Goal: Transaction & Acquisition: Obtain resource

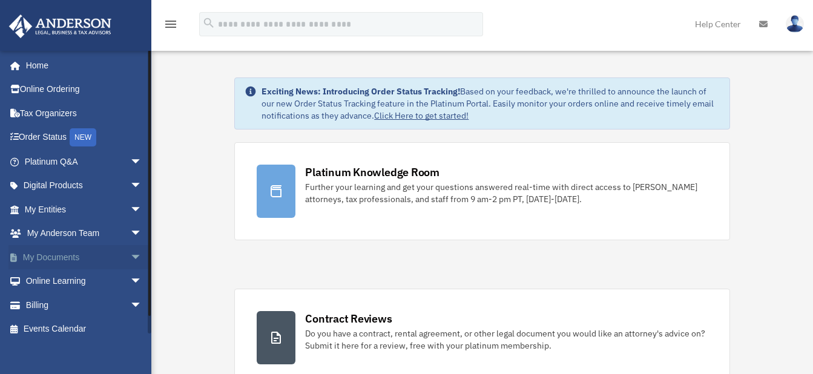
click at [130, 253] on span "arrow_drop_down" at bounding box center [142, 257] width 24 height 25
click at [69, 281] on link "Box" at bounding box center [88, 281] width 143 height 24
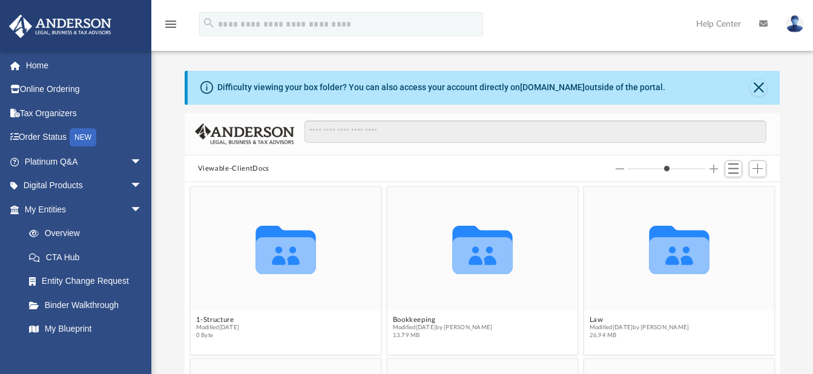
scroll to position [266, 586]
click at [643, 168] on input "Column size" at bounding box center [667, 169] width 78 height 8
drag, startPoint x: 630, startPoint y: 168, endPoint x: 636, endPoint y: 167, distance: 6.1
click at [636, 167] on input "Column size" at bounding box center [667, 169] width 78 height 8
click at [639, 170] on input "Column size" at bounding box center [667, 169] width 78 height 8
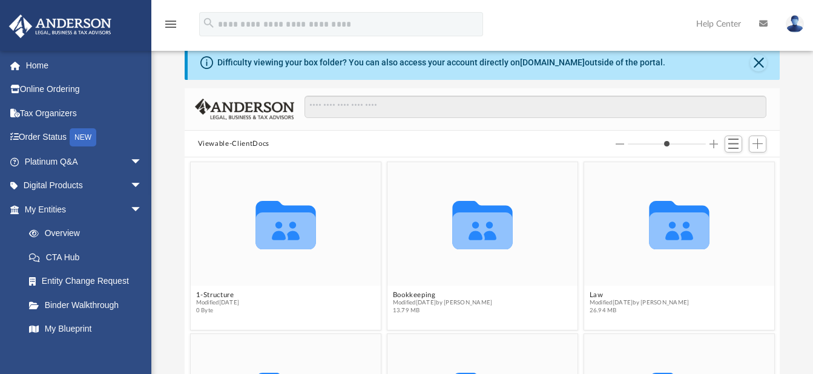
scroll to position [0, 0]
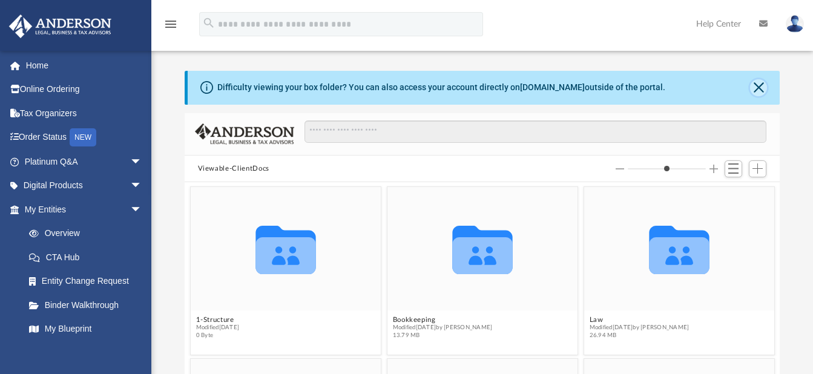
click at [762, 90] on button "Close" at bounding box center [758, 87] width 17 height 17
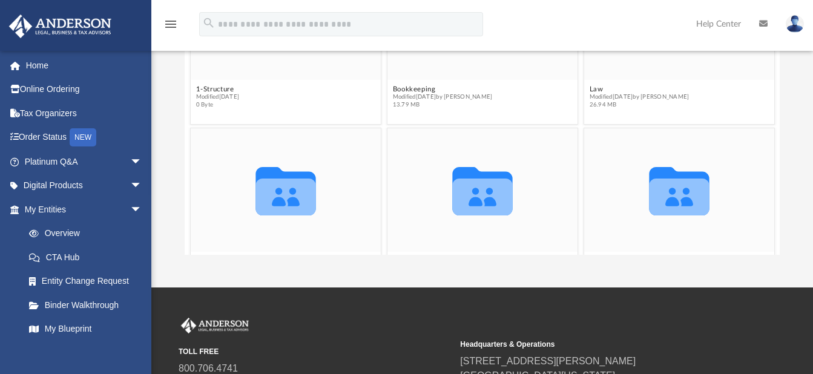
scroll to position [74, 0]
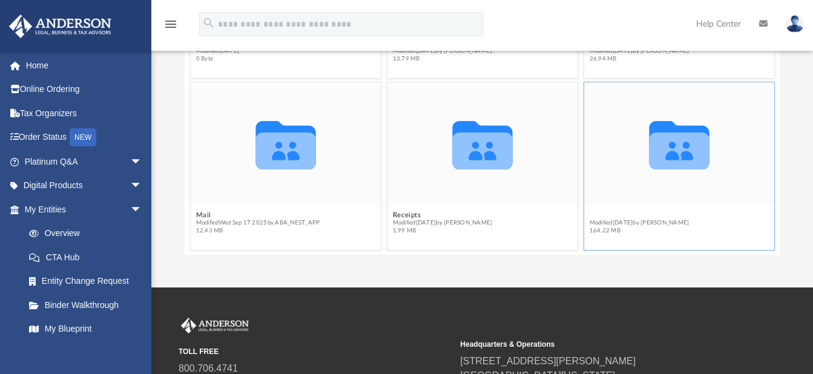
click at [593, 215] on figcaption "Tax Modified yesterday by Reba Roy 164.22 MB" at bounding box center [679, 223] width 190 height 32
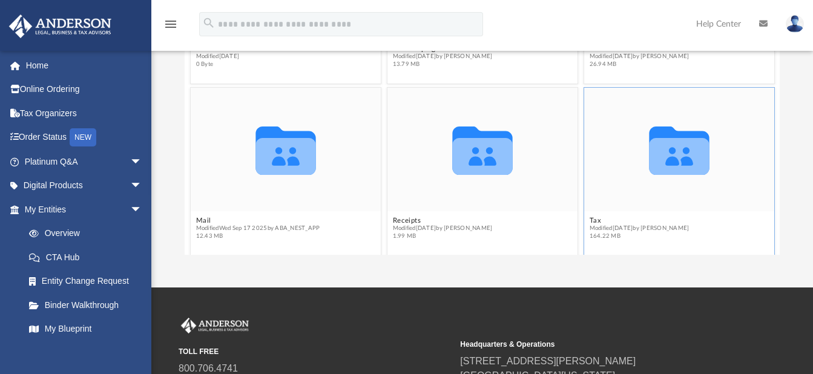
click at [660, 150] on icon "grid" at bounding box center [679, 156] width 61 height 37
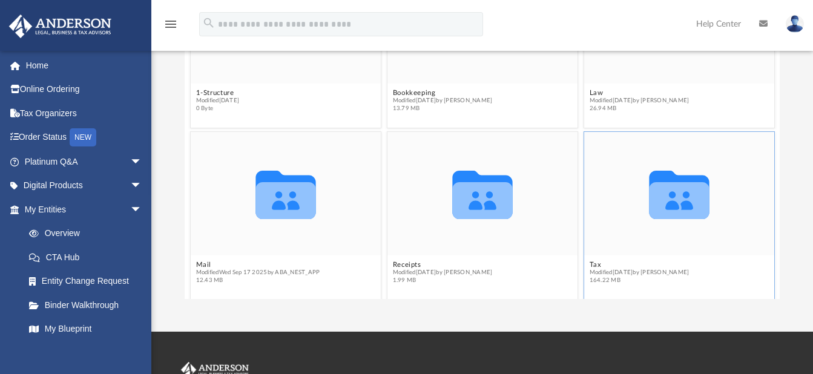
scroll to position [119, 0]
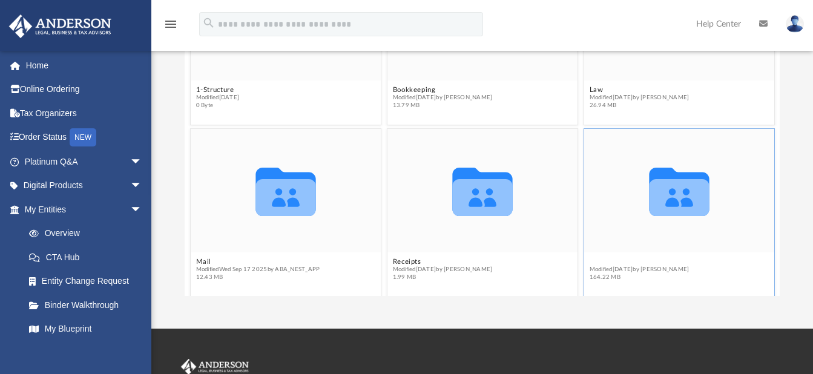
click at [589, 258] on button "Tax" at bounding box center [639, 262] width 100 height 8
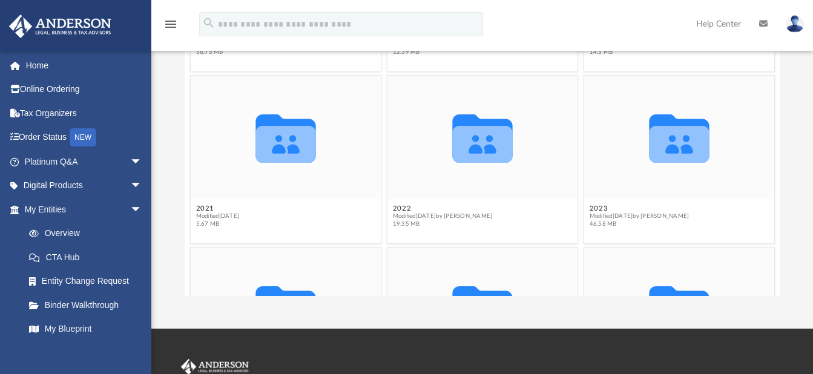
scroll to position [141, 0]
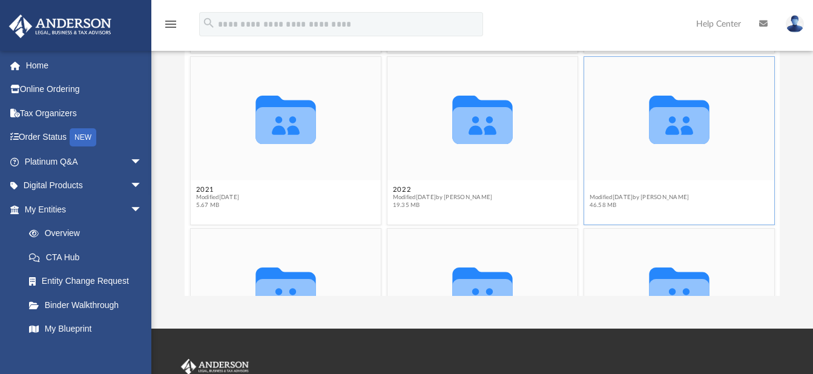
click at [599, 191] on button "2023" at bounding box center [639, 190] width 100 height 8
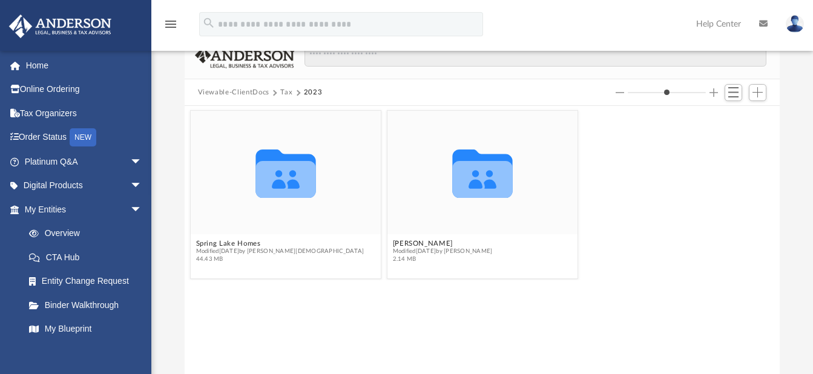
scroll to position [38, 0]
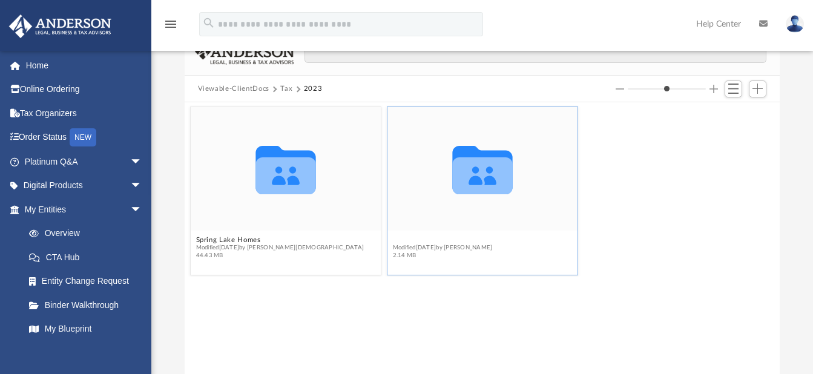
click at [420, 238] on button "Wise, Dwayne" at bounding box center [442, 240] width 100 height 8
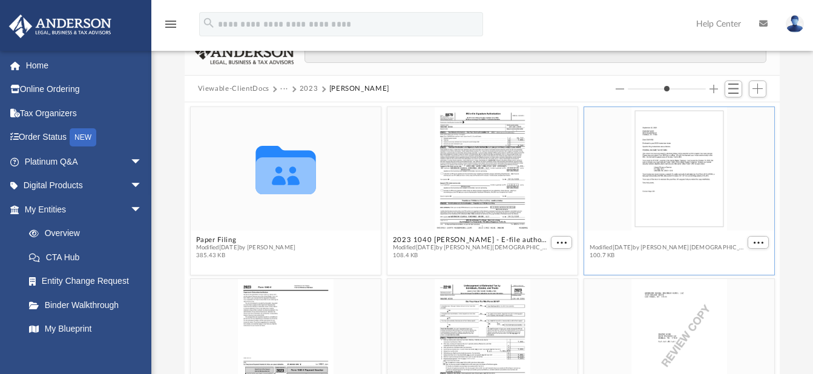
click at [627, 242] on button "2023 1040 Wise, Dwayne - Filing Instructions.pdf" at bounding box center [667, 240] width 156 height 8
type input "*"
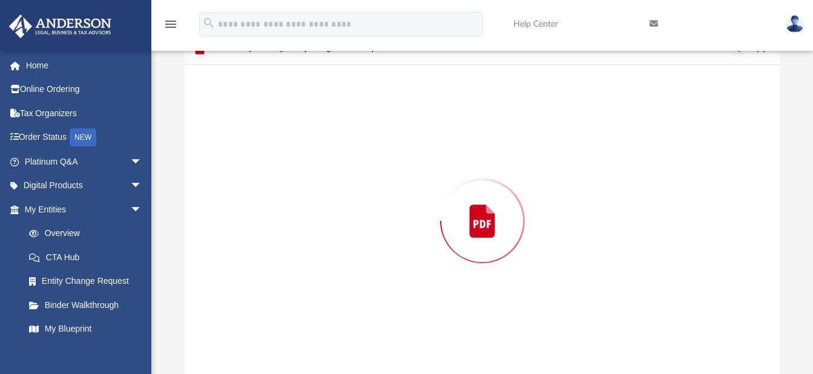
scroll to position [41, 0]
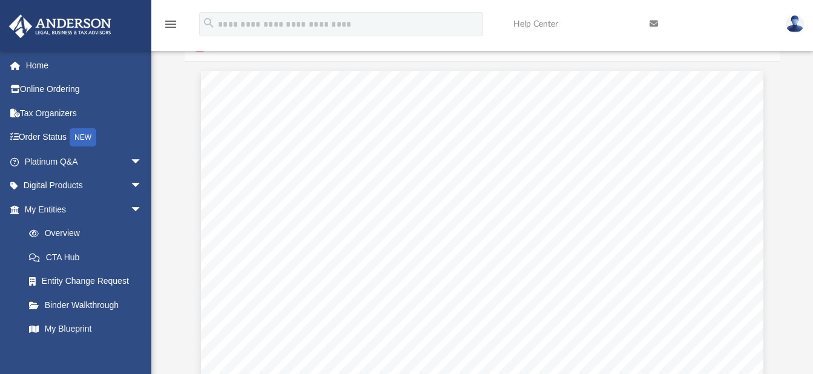
click at [651, 24] on icon at bounding box center [654, 23] width 8 height 8
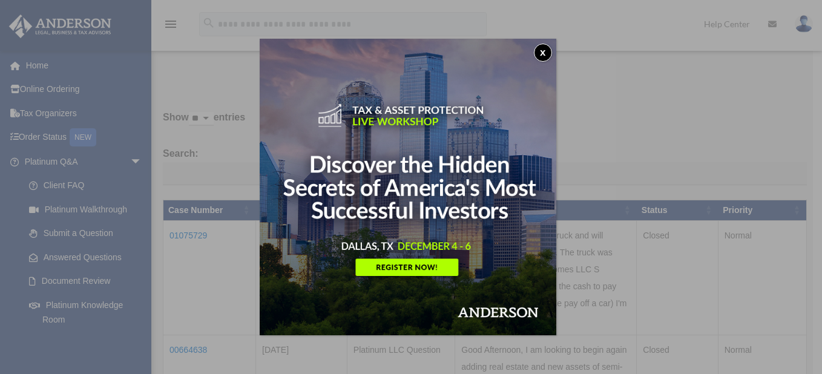
click at [550, 56] on button "x" at bounding box center [543, 53] width 18 height 18
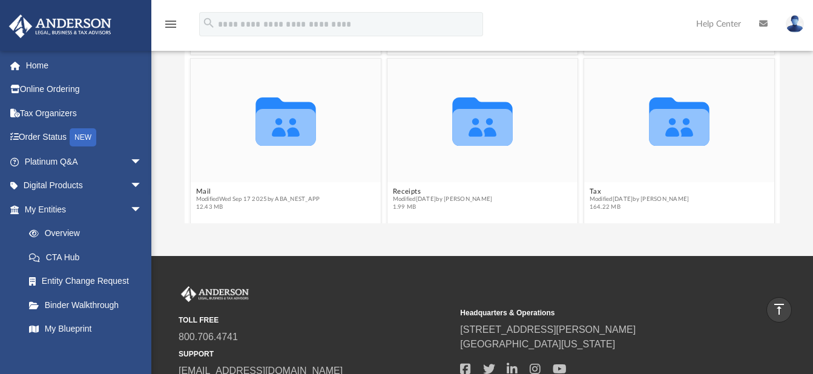
scroll to position [74, 0]
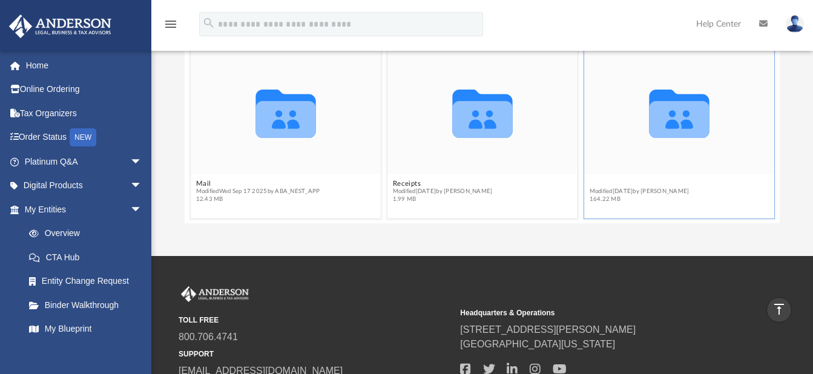
click at [595, 182] on figcaption "Tax Modified yesterday by Reba Roy 164.22 MB" at bounding box center [679, 192] width 190 height 32
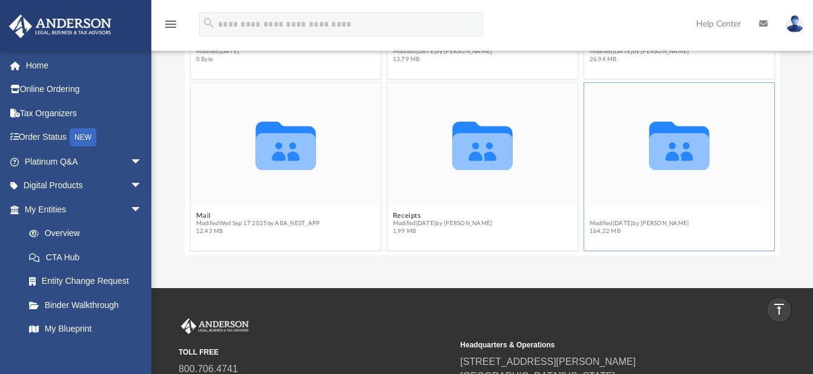
click at [590, 213] on button "Tax" at bounding box center [639, 216] width 100 height 8
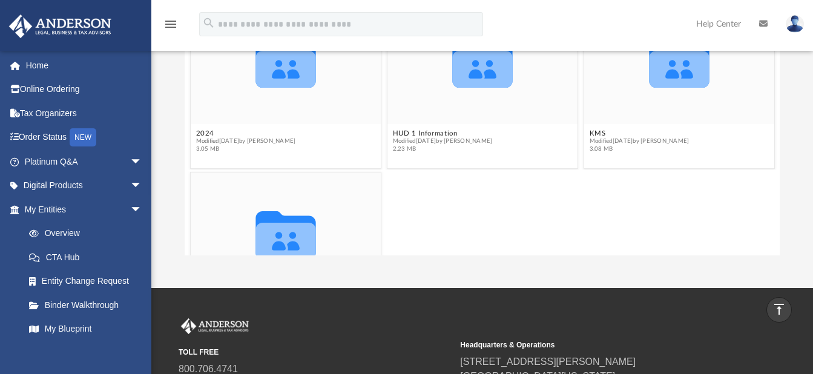
scroll to position [418, 0]
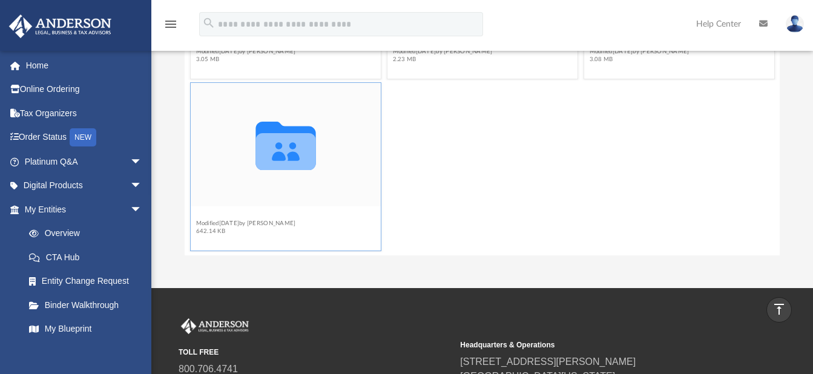
click at [220, 216] on button "Wise, Dwayne" at bounding box center [246, 216] width 100 height 8
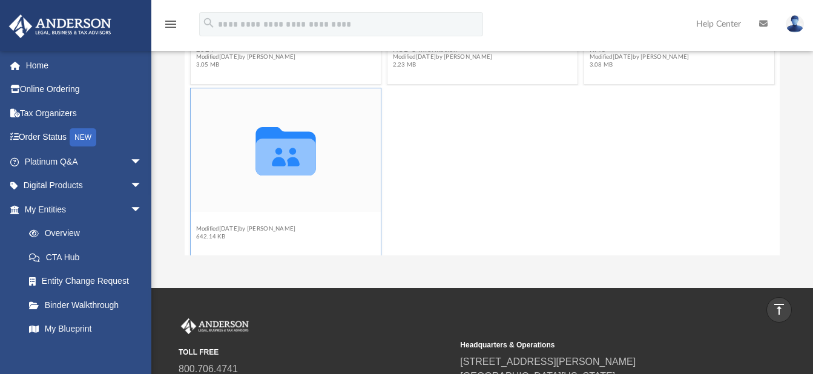
type input "*"
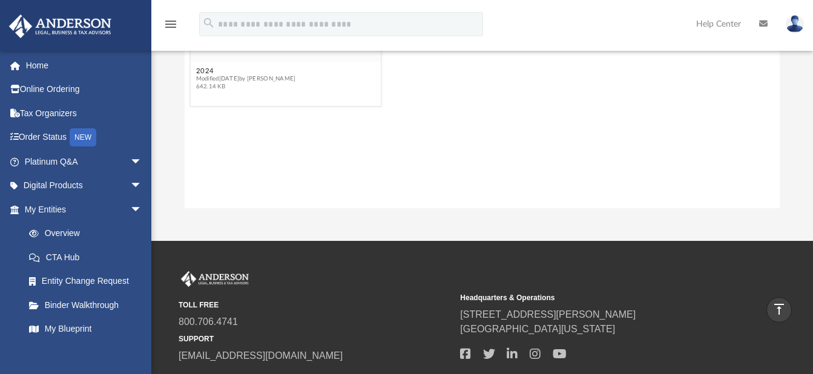
scroll to position [0, 0]
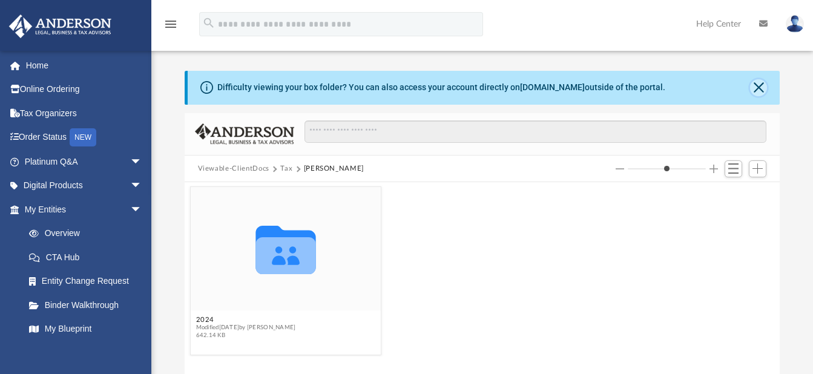
click at [755, 85] on button "Close" at bounding box center [758, 87] width 17 height 17
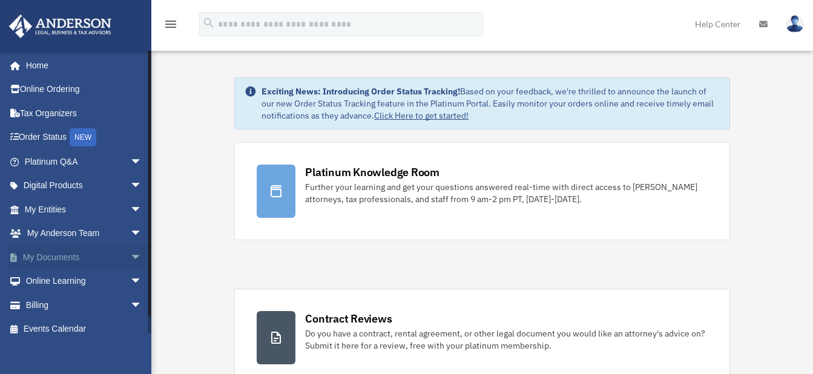
click at [130, 254] on span "arrow_drop_down" at bounding box center [142, 257] width 24 height 25
click at [52, 280] on link "Box" at bounding box center [88, 281] width 143 height 24
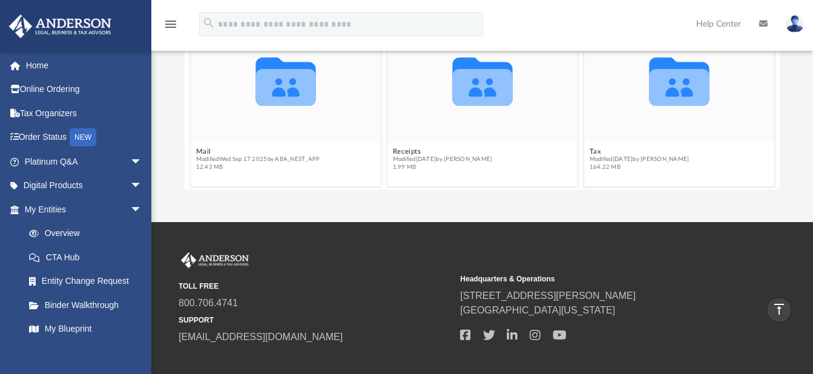
scroll to position [74, 0]
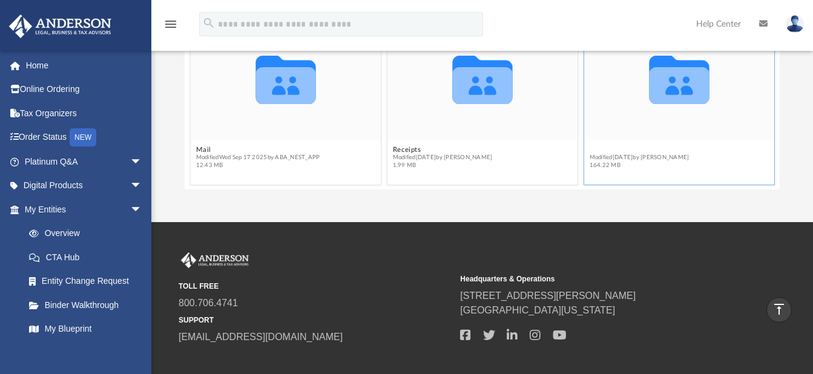
click at [591, 146] on figcaption "Tax Modified yesterday by Reba Roy 164.22 MB" at bounding box center [679, 158] width 190 height 32
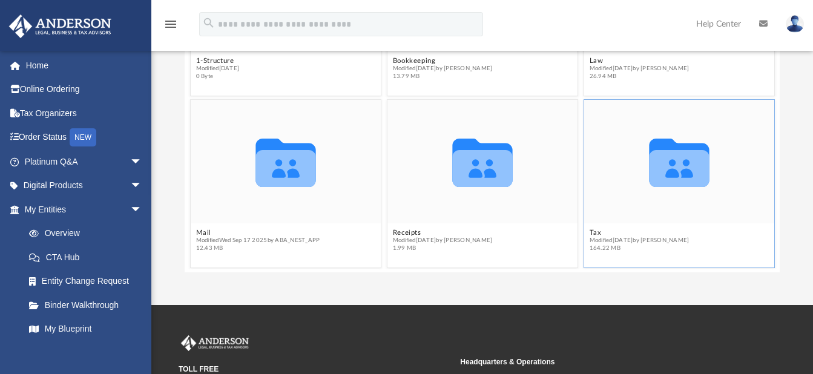
scroll to position [219, 0]
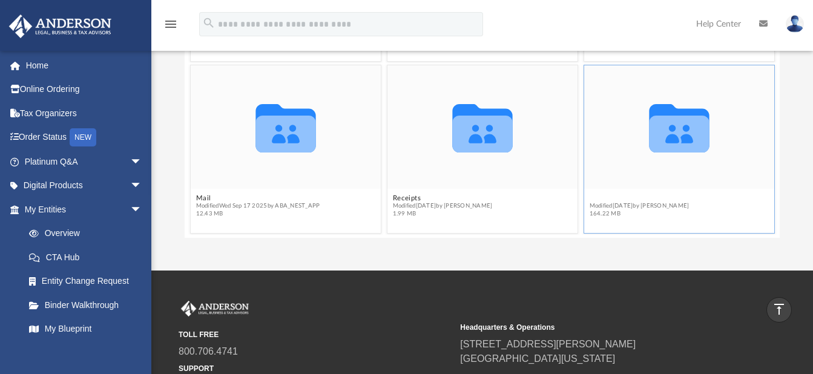
click at [589, 196] on button "Tax" at bounding box center [639, 198] width 100 height 8
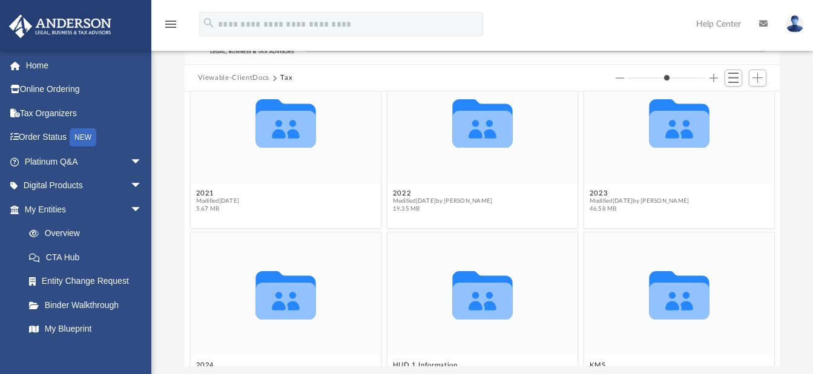
scroll to position [179, 0]
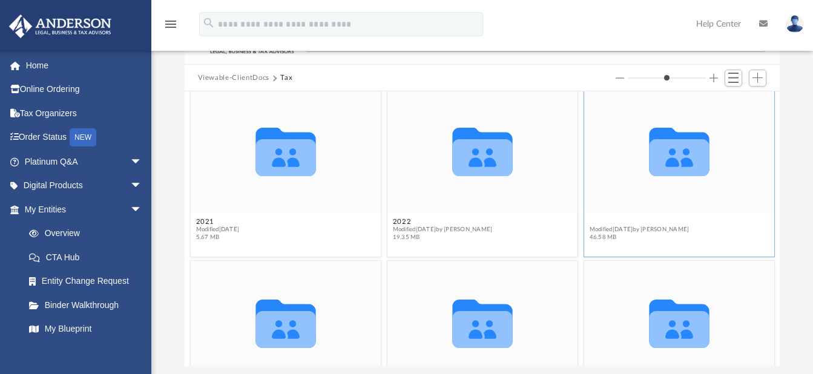
click at [596, 222] on figcaption "2023 Modified Mon Sep 29 2025 by Alex Price 46.58 MB" at bounding box center [679, 230] width 190 height 32
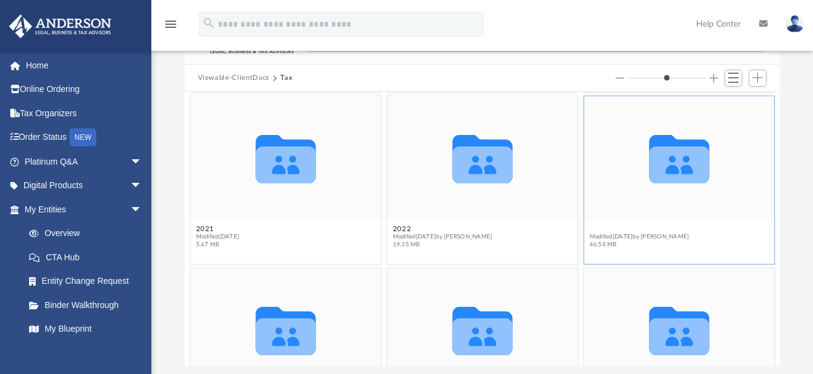
click at [599, 229] on button "2023" at bounding box center [639, 229] width 100 height 8
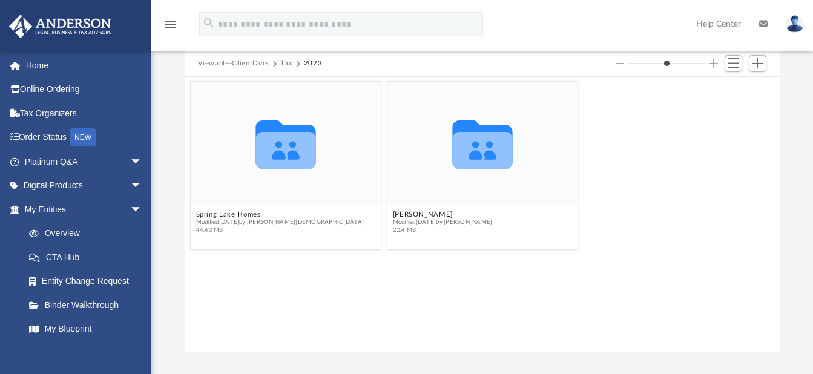
scroll to position [111, 0]
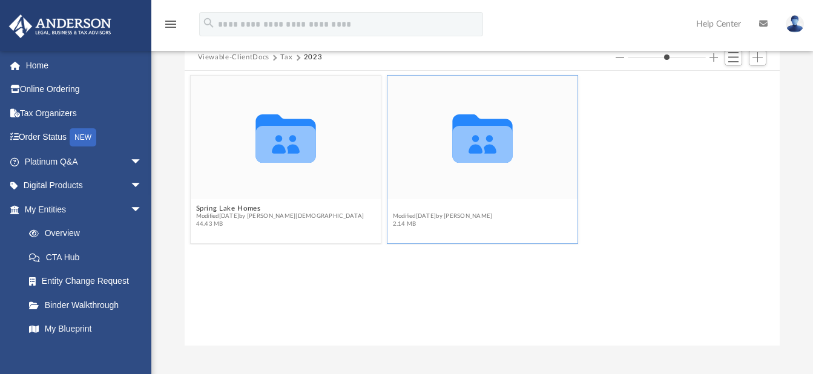
click at [409, 210] on button "[PERSON_NAME]" at bounding box center [442, 209] width 100 height 8
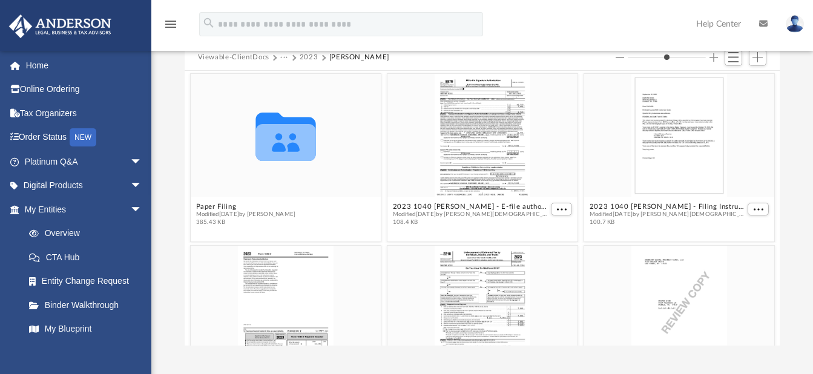
scroll to position [0, 0]
click at [413, 211] on button "2023 1040 Wise, Dwayne - E-file authorisation - please sign.pdf" at bounding box center [470, 209] width 156 height 8
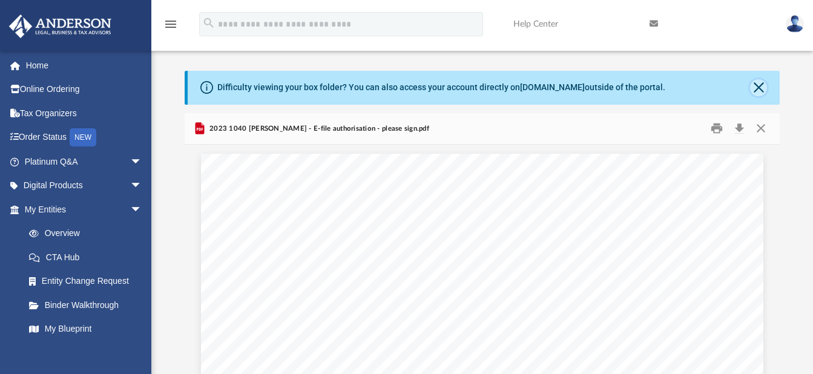
click at [761, 88] on button "Close" at bounding box center [758, 87] width 17 height 17
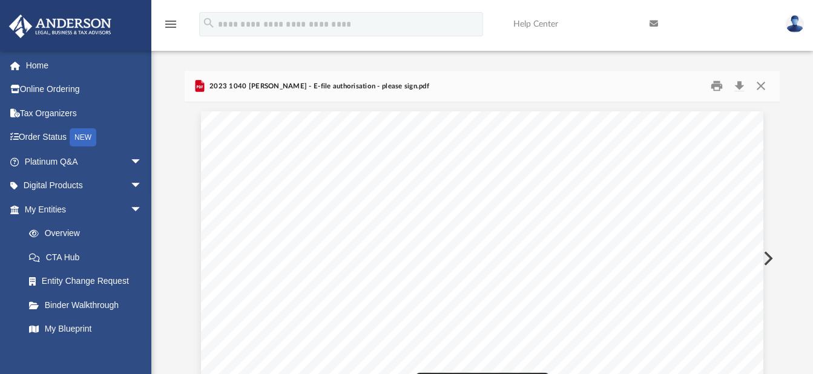
click at [780, 131] on div "Difficulty viewing your box folder? You can also access your account directly o…" at bounding box center [482, 243] width 662 height 344
click at [762, 83] on button "Close" at bounding box center [761, 86] width 22 height 19
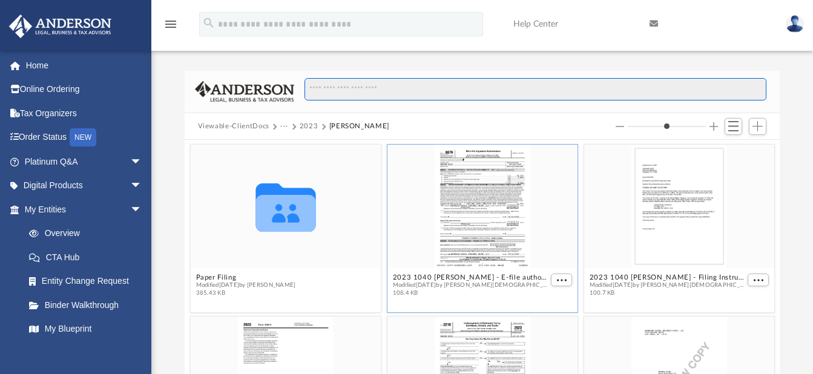
click at [762, 84] on input "Search files and folders" at bounding box center [535, 89] width 462 height 23
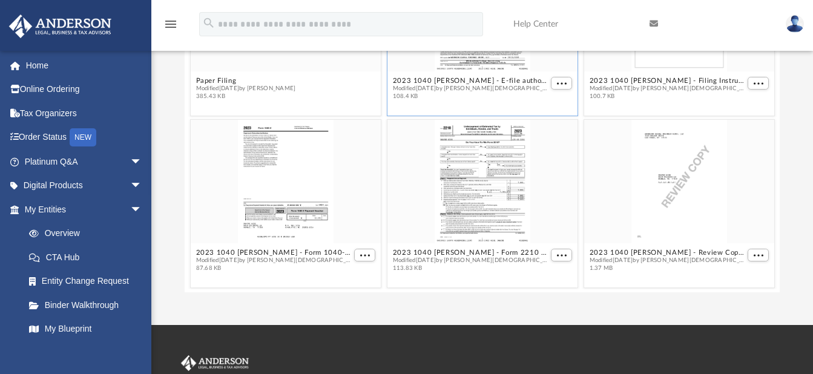
scroll to position [121, 0]
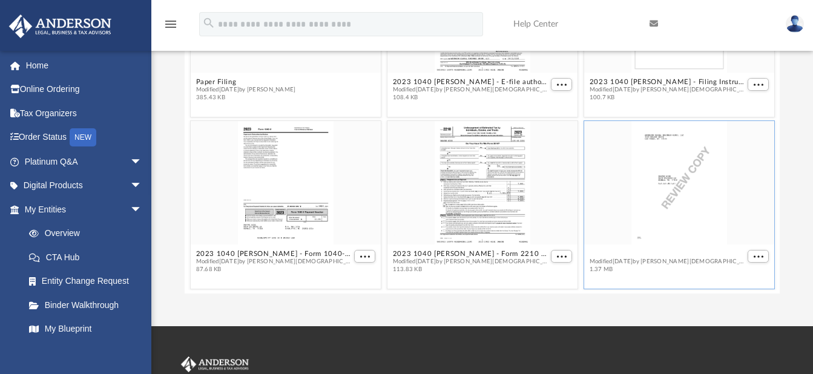
click at [633, 252] on figcaption "2023 1040 Wise, Dwayne - Review Copy.pdf Modified Tue Sep 23 2025 by Oshee Jain…" at bounding box center [679, 262] width 190 height 32
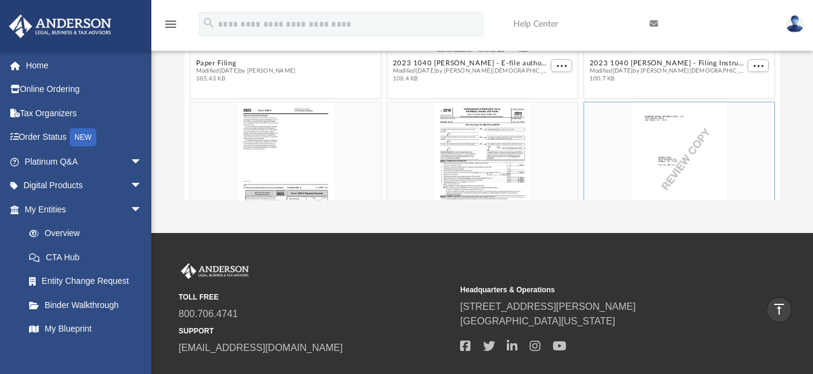
scroll to position [74, 0]
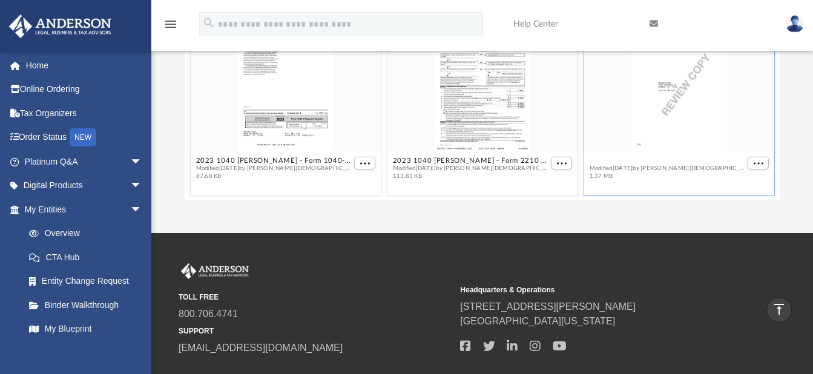
click at [607, 159] on button "2023 1040 [PERSON_NAME] - Review Copy.pdf" at bounding box center [667, 161] width 156 height 8
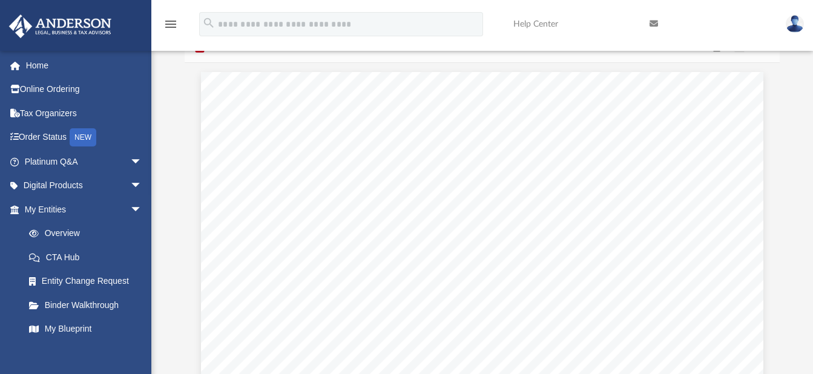
scroll to position [0, 0]
click at [714, 85] on button "Print" at bounding box center [717, 86] width 24 height 19
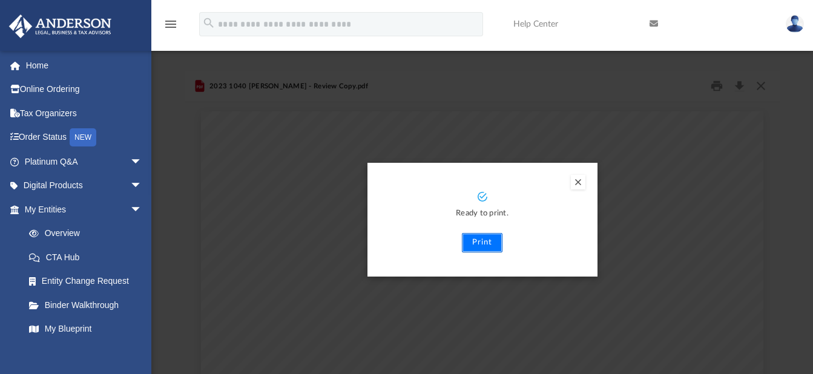
click at [492, 239] on button "Print" at bounding box center [482, 242] width 41 height 19
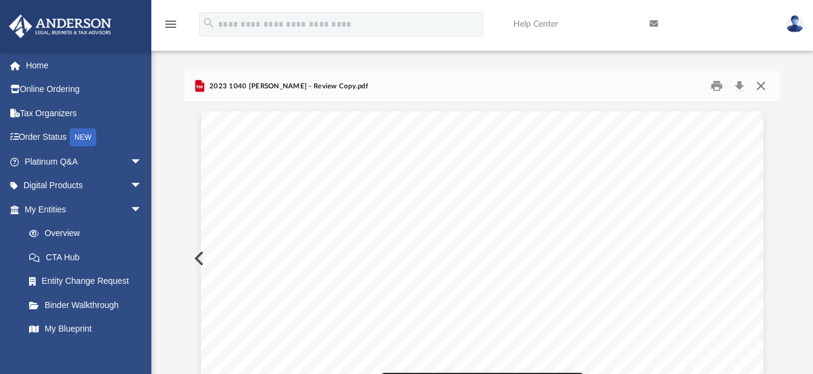
click at [760, 84] on button "Close" at bounding box center [761, 86] width 22 height 19
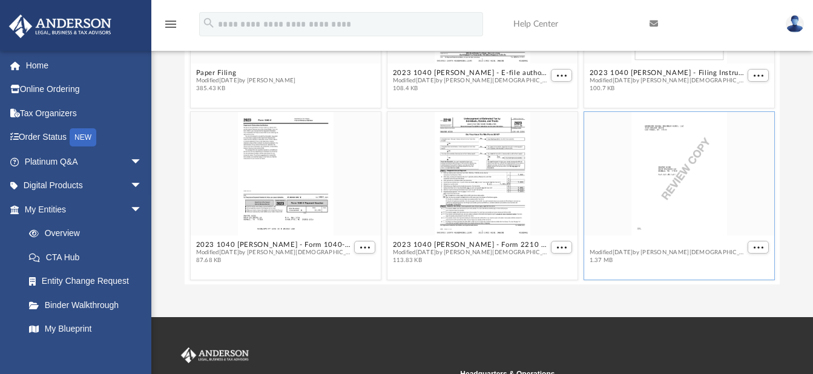
scroll to position [131, 0]
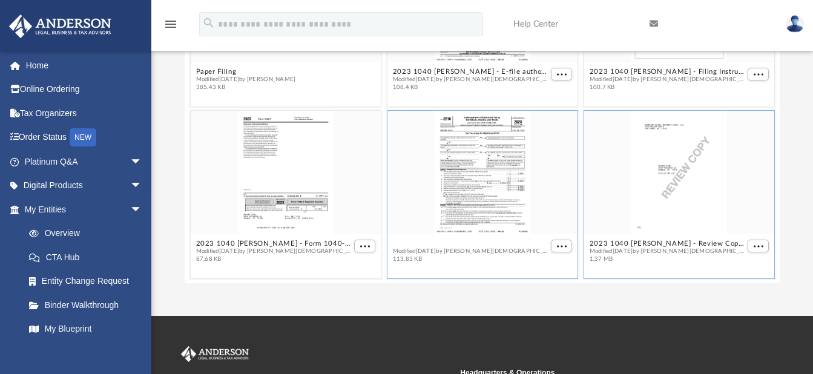
click at [461, 243] on button "2023 1040 [PERSON_NAME] - Form 2210 - Underpayment of Estimated tax.pdf" at bounding box center [470, 244] width 156 height 8
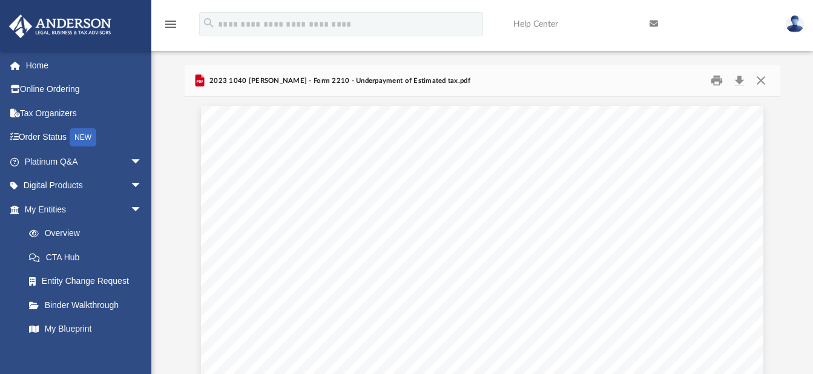
scroll to position [0, 0]
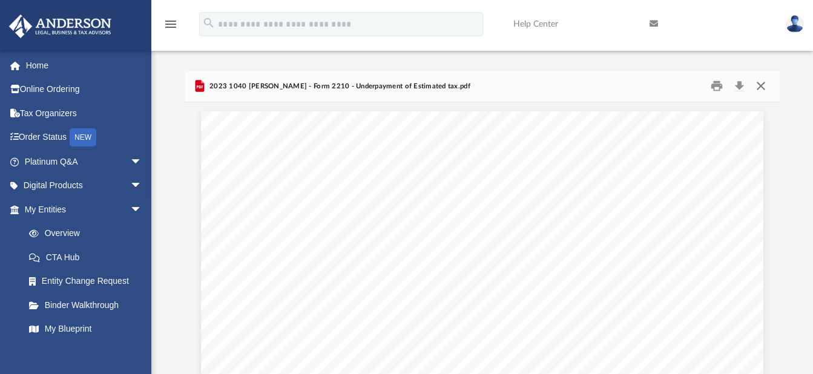
click at [762, 83] on button "Close" at bounding box center [761, 86] width 22 height 19
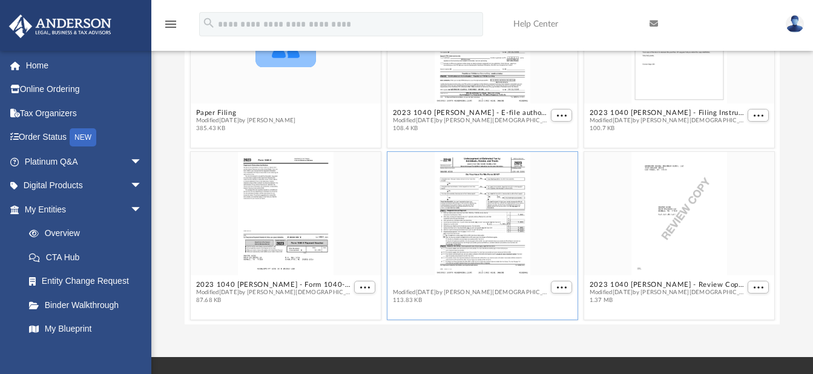
scroll to position [127, 0]
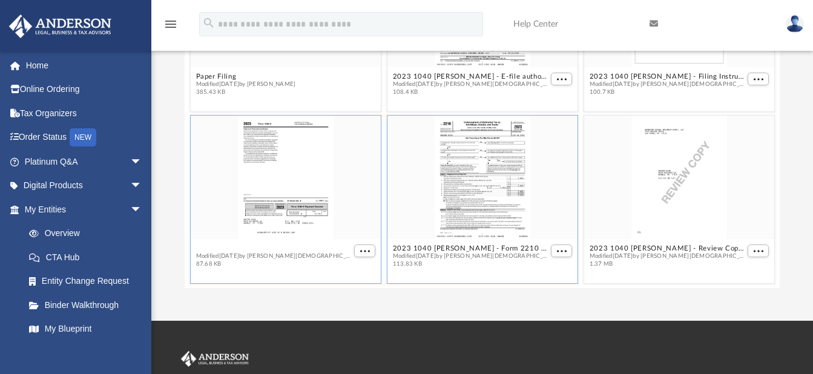
click at [251, 249] on button "2023 1040 [PERSON_NAME] - Form 1040-V, Form 1040 Payment Voucher.pdf" at bounding box center [274, 249] width 156 height 8
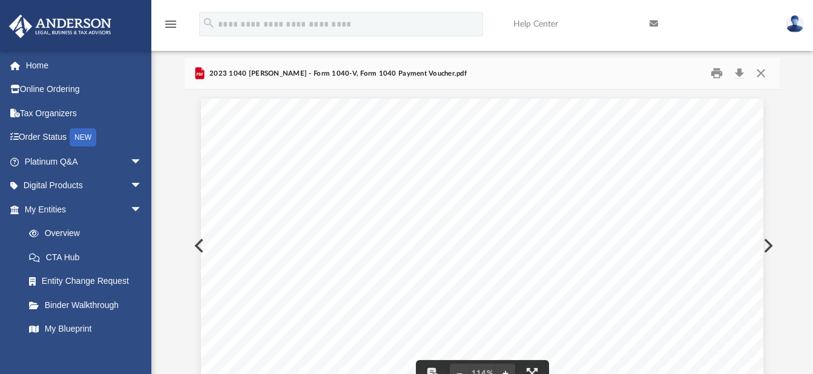
scroll to position [0, 0]
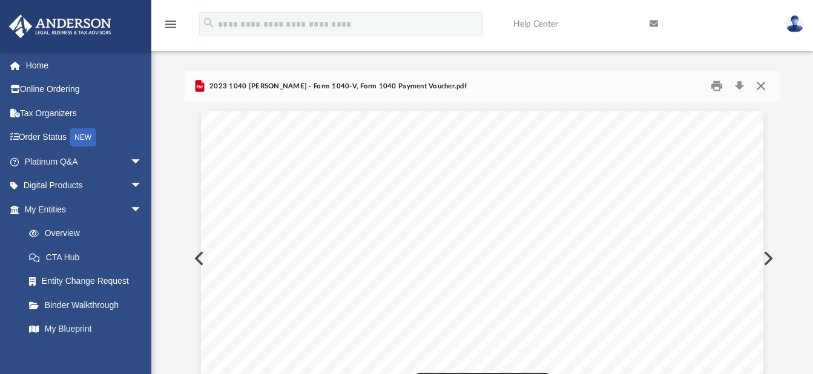
click at [762, 85] on button "Close" at bounding box center [761, 86] width 22 height 19
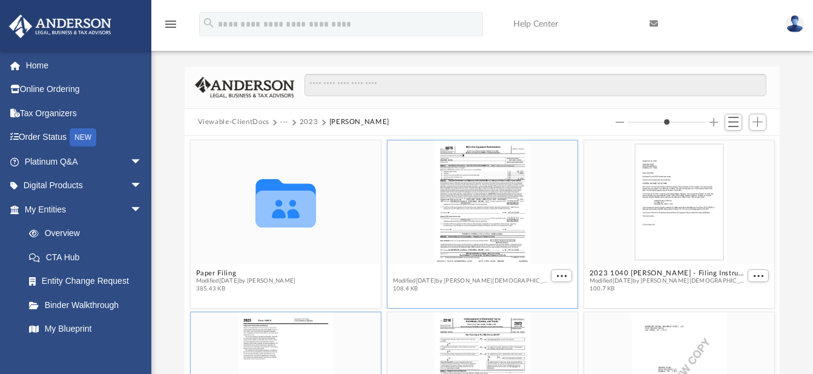
click at [459, 270] on button "2023 1040 [PERSON_NAME] - E-file authorisation - please sign.pdf" at bounding box center [470, 273] width 156 height 8
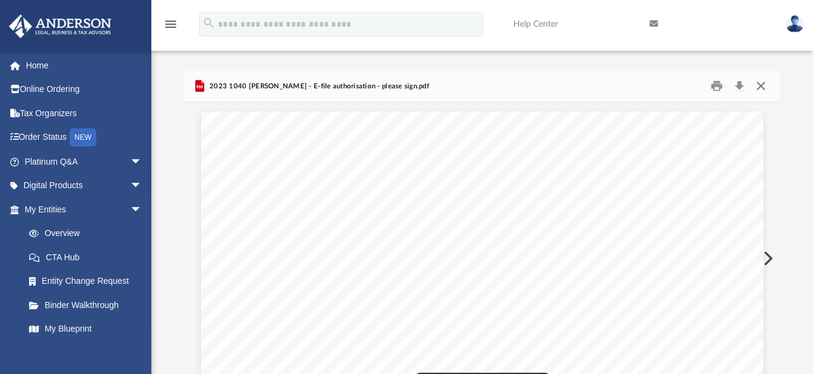
click at [760, 84] on button "Close" at bounding box center [761, 86] width 22 height 19
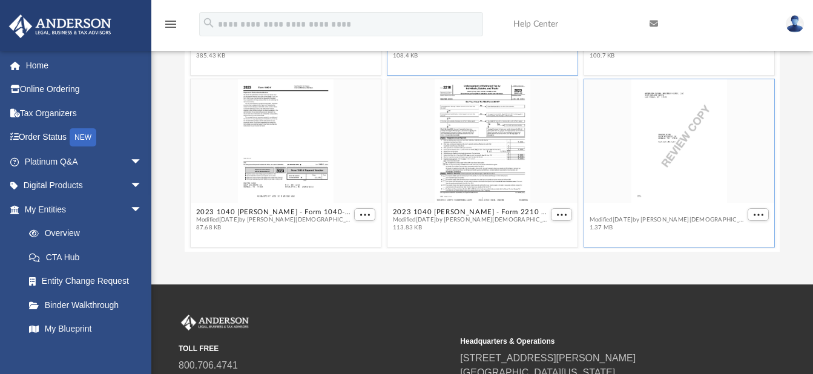
scroll to position [69, 0]
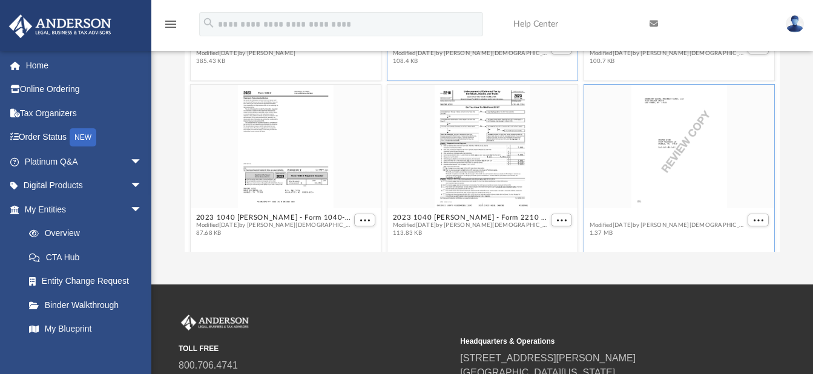
click at [688, 209] on figcaption "2023 1040 Wise, Dwayne - Review Copy.pdf Modified Tue Sep 23 2025 by Oshee Jain…" at bounding box center [679, 225] width 190 height 32
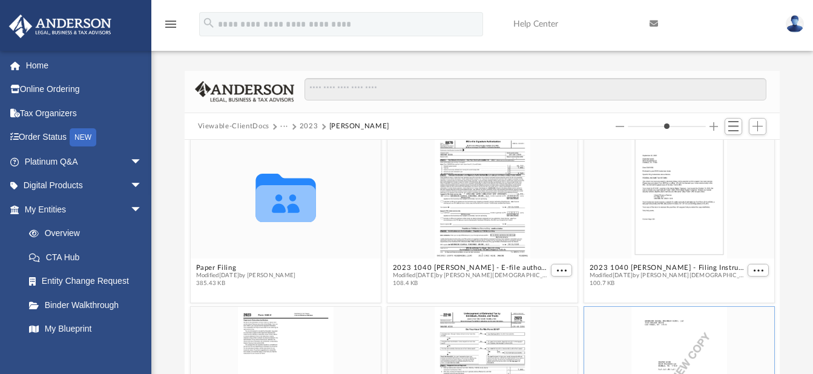
scroll to position [0, 0]
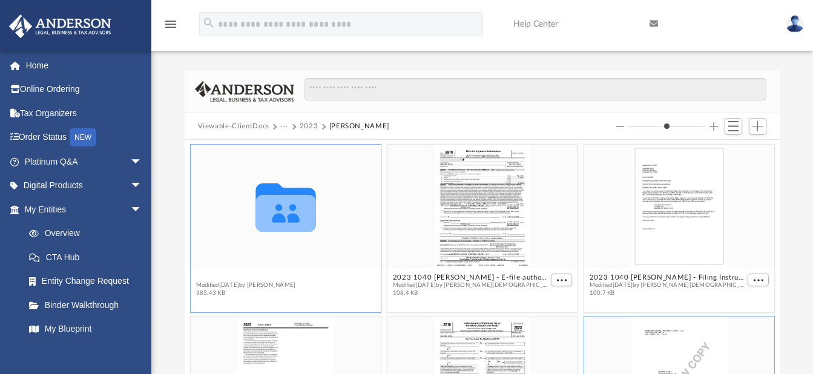
click at [215, 277] on button "Paper Filing" at bounding box center [246, 278] width 100 height 8
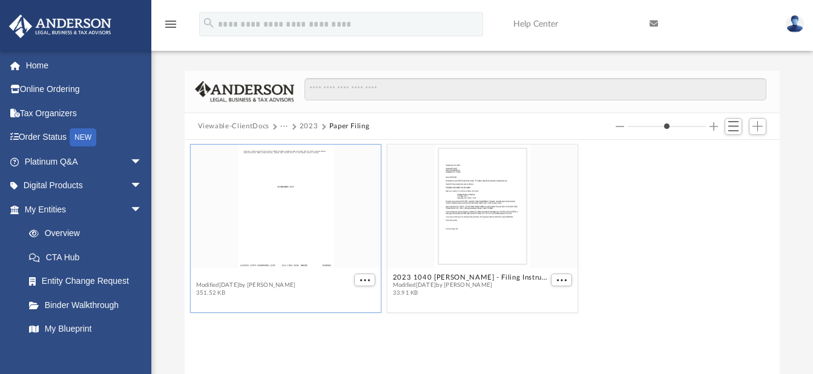
click at [223, 277] on button "2023 1040 Wise, Dwayne (FED) Print, Sign, Mail.pdf" at bounding box center [274, 278] width 156 height 8
type input "*"
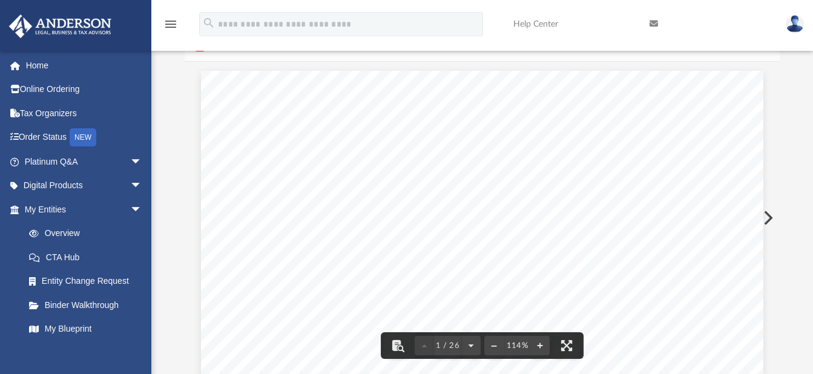
click at [653, 21] on icon at bounding box center [654, 23] width 8 height 8
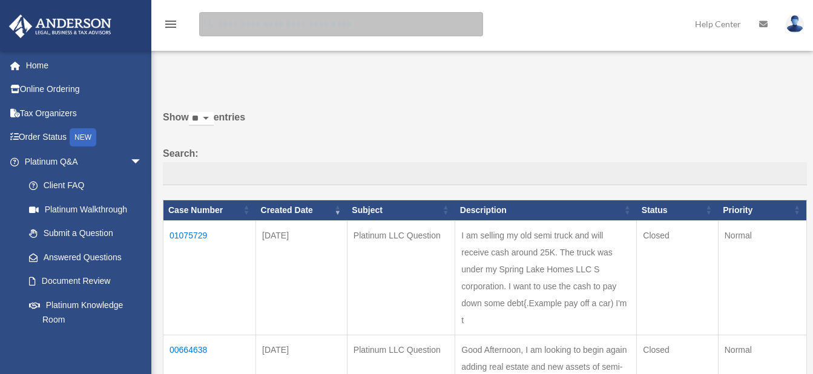
click at [258, 18] on input "search" at bounding box center [341, 24] width 284 height 24
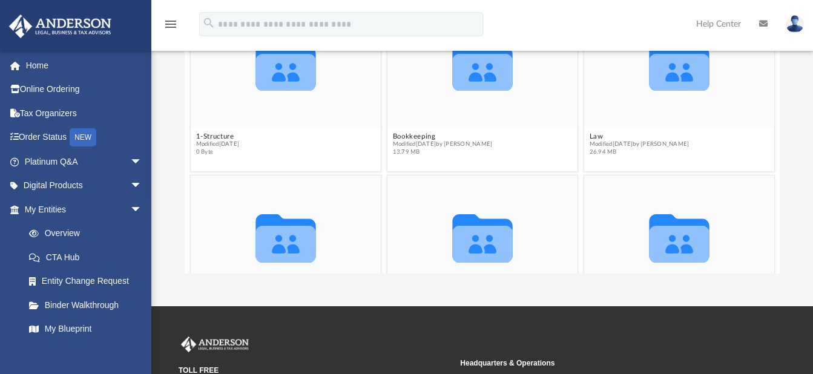
scroll to position [182, 0]
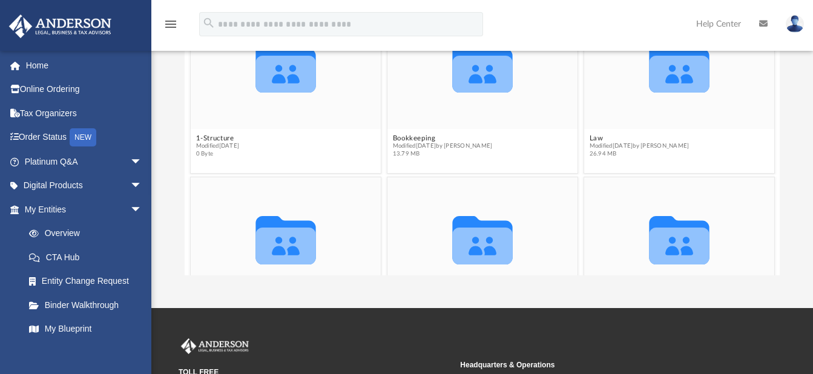
click at [809, 240] on div "Difficulty viewing your box folder? You can also access your account directly o…" at bounding box center [482, 82] width 662 height 387
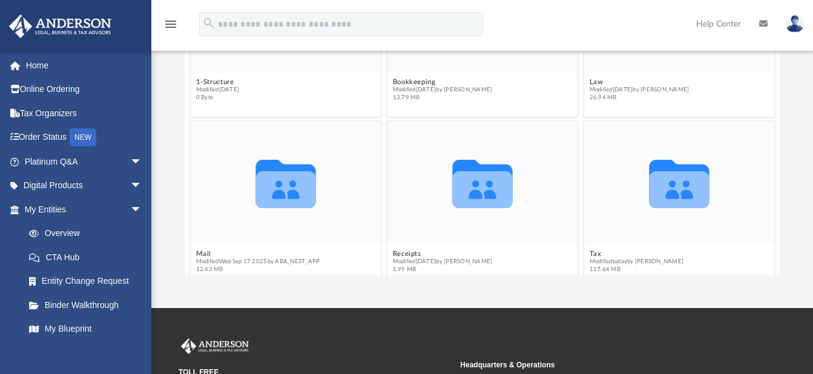
scroll to position [74, 0]
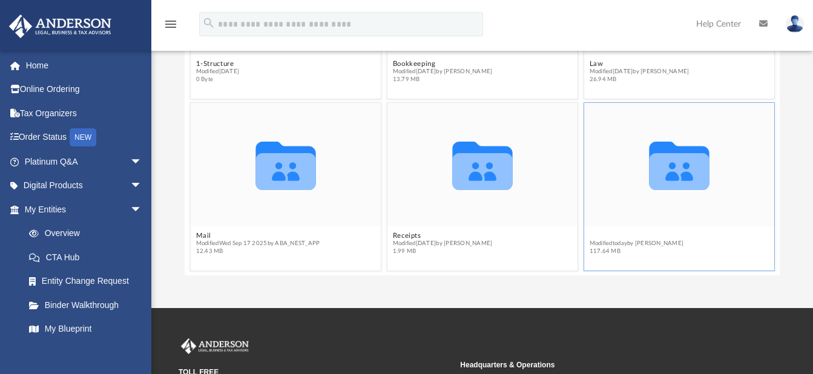
click at [585, 235] on figcaption "Tax Modified today by Reba Roy 117.64 MB" at bounding box center [679, 244] width 190 height 32
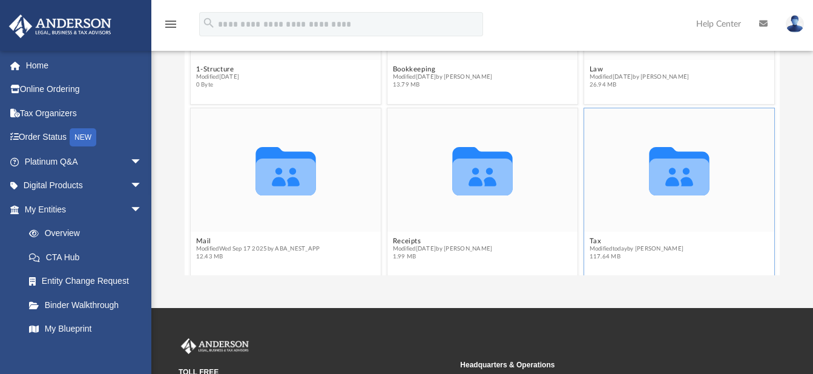
drag, startPoint x: 815, startPoint y: 164, endPoint x: 435, endPoint y: 332, distance: 415.8
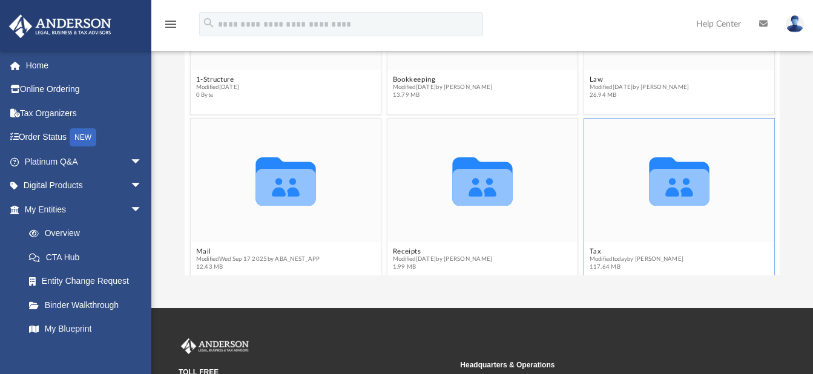
scroll to position [74, 0]
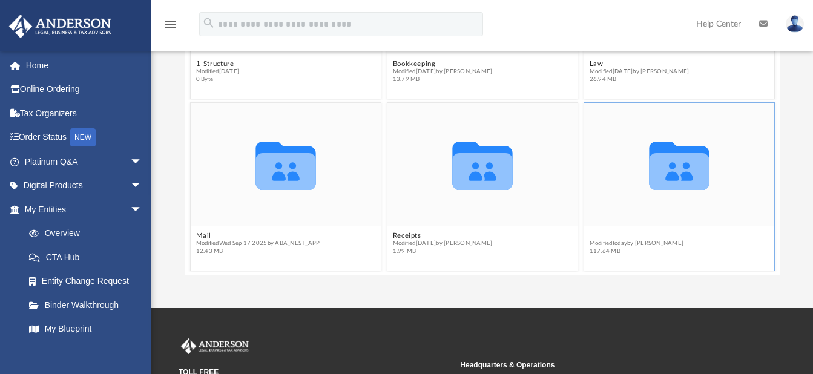
click at [591, 234] on button "Tax" at bounding box center [636, 236] width 94 height 8
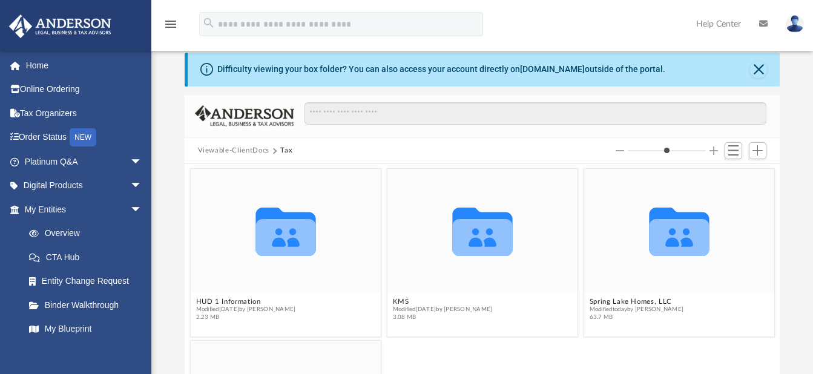
scroll to position [0, 0]
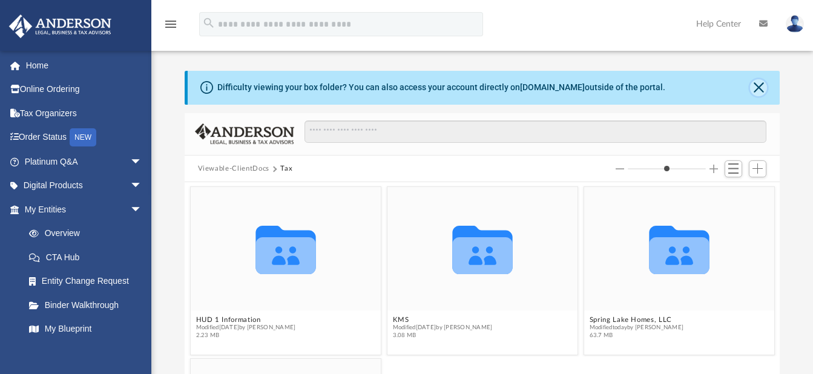
click at [760, 89] on button "Close" at bounding box center [758, 87] width 17 height 17
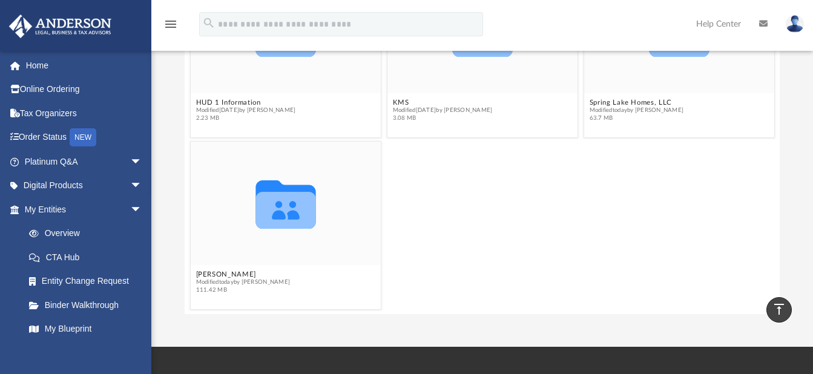
scroll to position [102, 0]
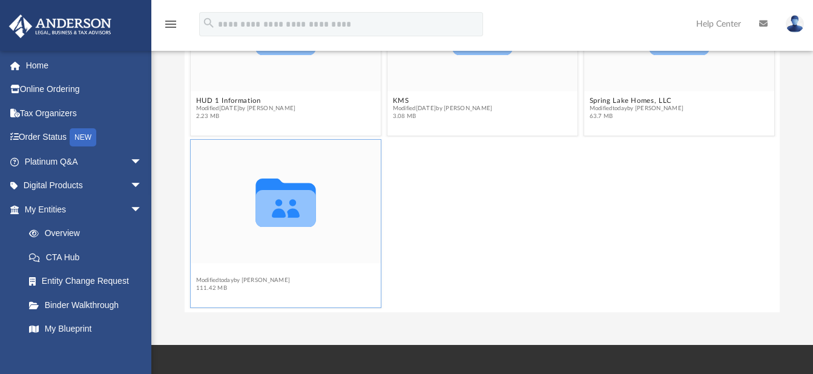
type input "*"
click at [214, 271] on figcaption "[PERSON_NAME] Modified [DATE] by [PERSON_NAME] 111.42 MB" at bounding box center [285, 281] width 190 height 32
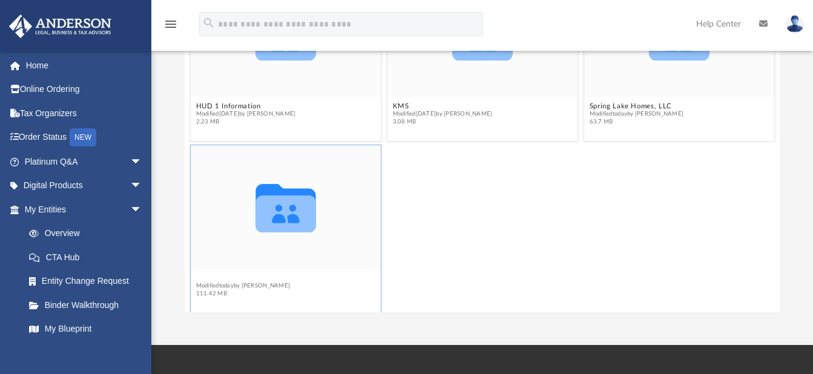
click at [214, 271] on figcaption "[PERSON_NAME] Modified [DATE] by [PERSON_NAME] 111.42 MB" at bounding box center [285, 286] width 190 height 32
click at [207, 270] on figcaption "[PERSON_NAME] Modified [DATE] by [PERSON_NAME] 111.42 MB" at bounding box center [285, 286] width 190 height 32
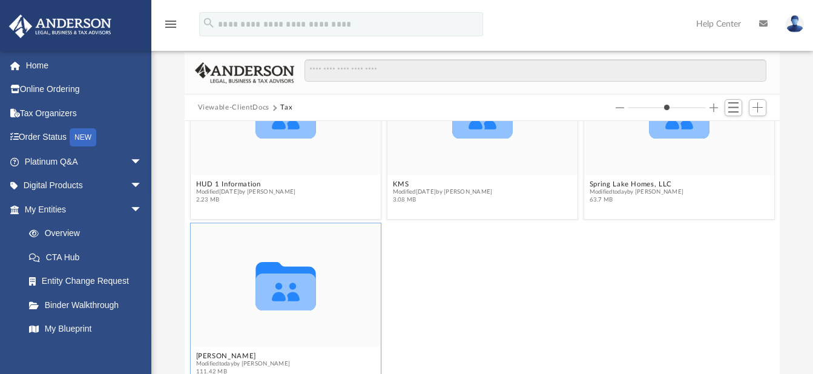
scroll to position [0, 0]
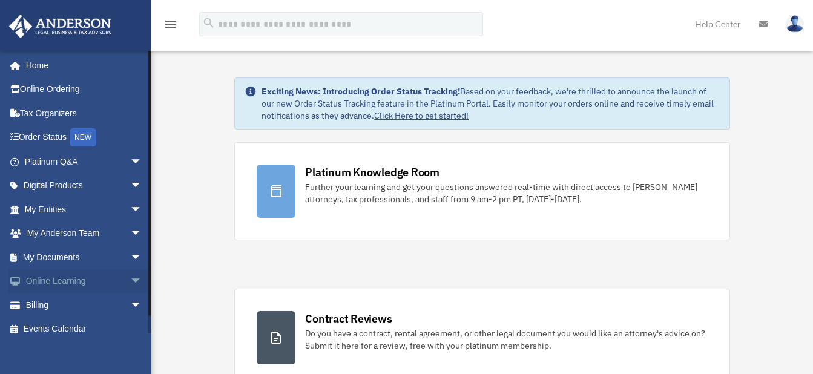
click at [130, 281] on span "arrow_drop_down" at bounding box center [142, 281] width 24 height 25
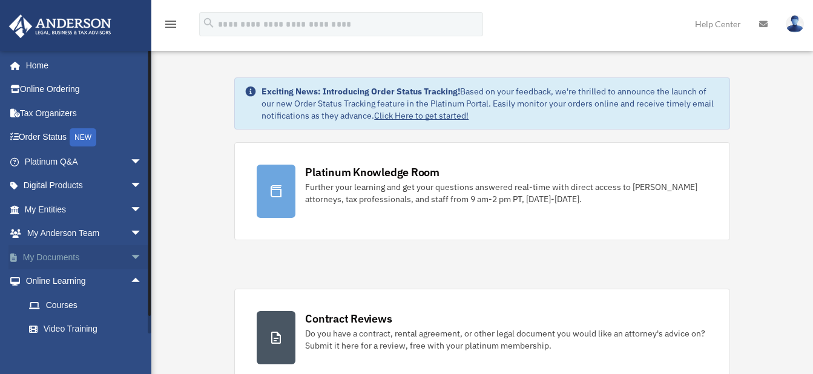
click at [131, 252] on span "arrow_drop_down" at bounding box center [142, 257] width 24 height 25
click at [51, 281] on link "Box" at bounding box center [88, 281] width 143 height 24
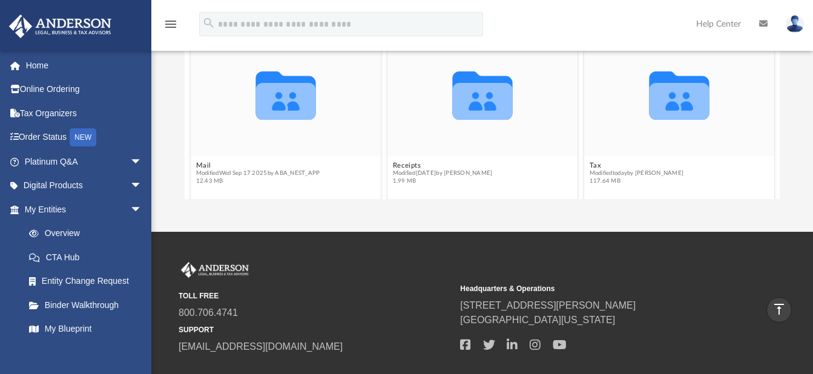
scroll to position [74, 0]
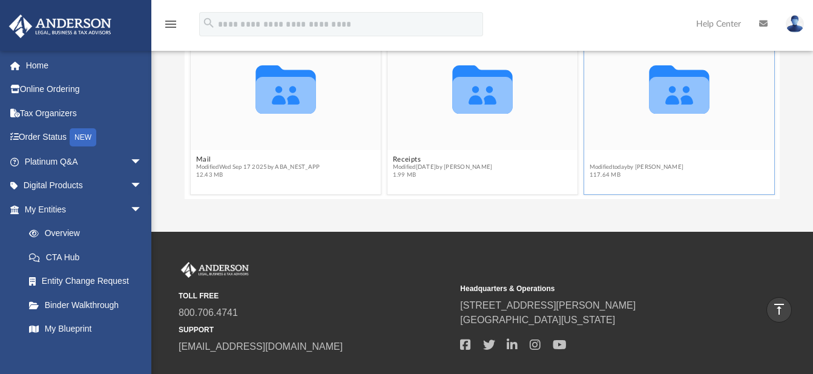
click at [588, 159] on figcaption "Tax Modified today by Reba Roy 117.64 MB" at bounding box center [679, 167] width 190 height 32
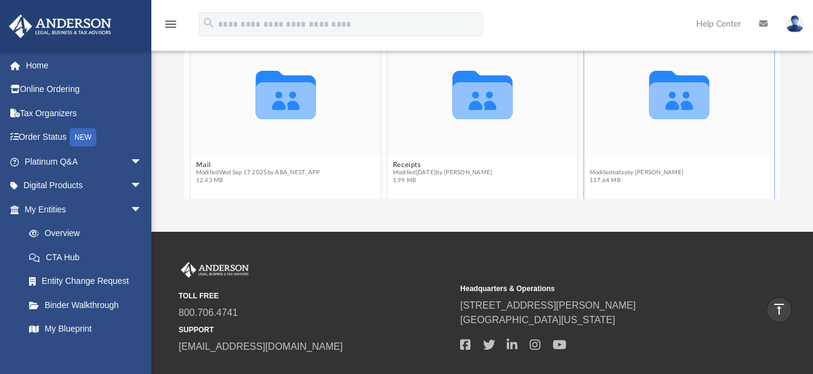
click at [588, 159] on figcaption "Tax Modified today by Reba Roy 117.64 MB" at bounding box center [679, 173] width 190 height 32
click at [589, 165] on button "Tax" at bounding box center [636, 165] width 94 height 8
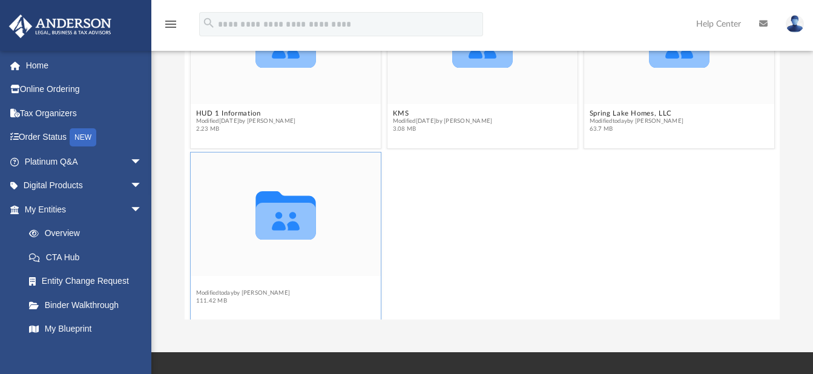
click at [216, 277] on figcaption "[PERSON_NAME] Modified [DATE] by [PERSON_NAME] 111.42 MB" at bounding box center [285, 293] width 190 height 32
click at [281, 340] on div "App dwaynewise247@yahoo.com Sign Out dwaynewise247@yahoo.com Home Online Orderi…" at bounding box center [406, 108] width 813 height 490
click at [208, 284] on button "[PERSON_NAME]" at bounding box center [243, 285] width 94 height 8
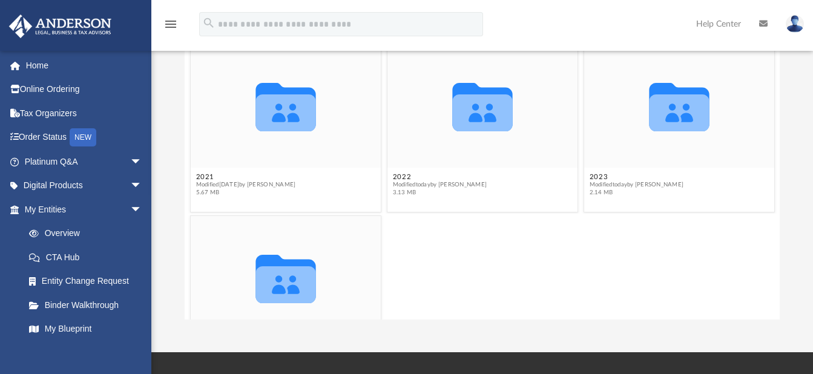
scroll to position [180, 0]
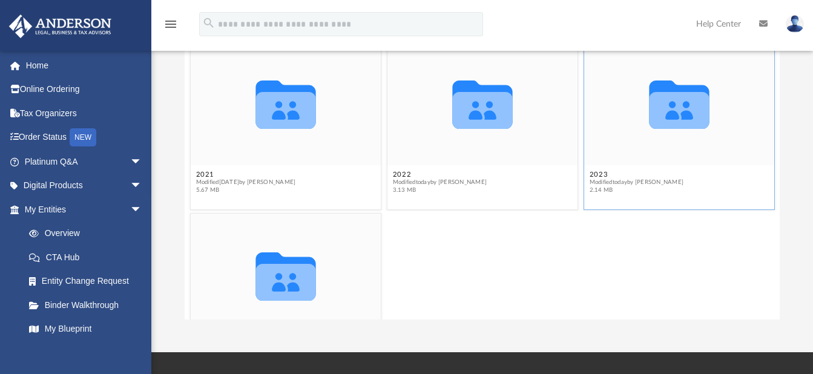
click at [592, 179] on span "Modified today by Reba Roy" at bounding box center [636, 183] width 94 height 8
click at [663, 113] on icon "grid" at bounding box center [679, 105] width 61 height 48
click at [594, 173] on figure "Collaborated Folder 2023 Modified [DATE] by [PERSON_NAME] 2.14 MB" at bounding box center [679, 120] width 190 height 157
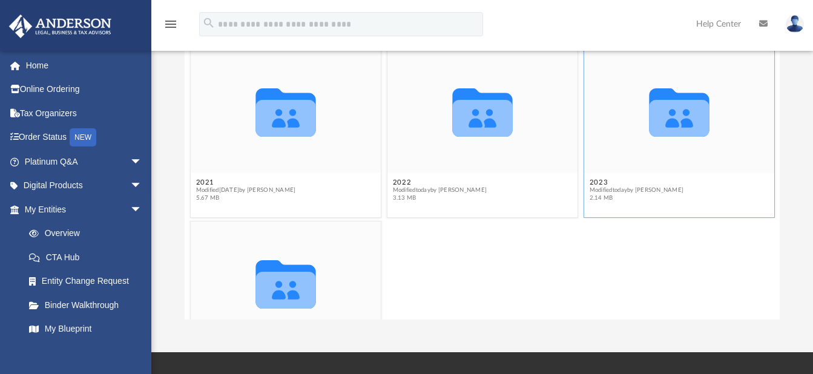
scroll to position [246, 0]
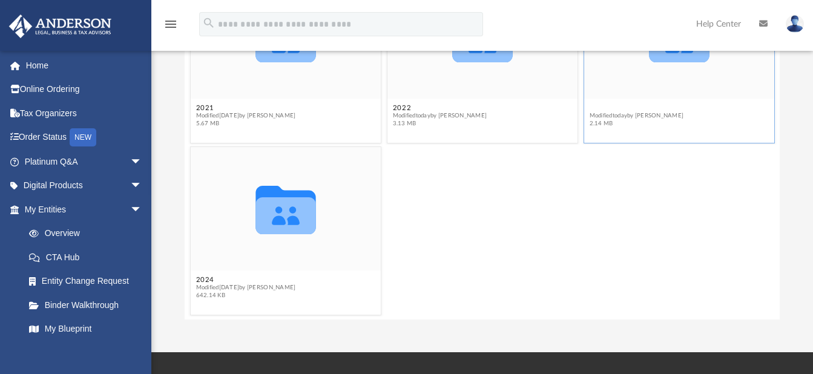
click at [592, 107] on button "2023" at bounding box center [636, 108] width 94 height 8
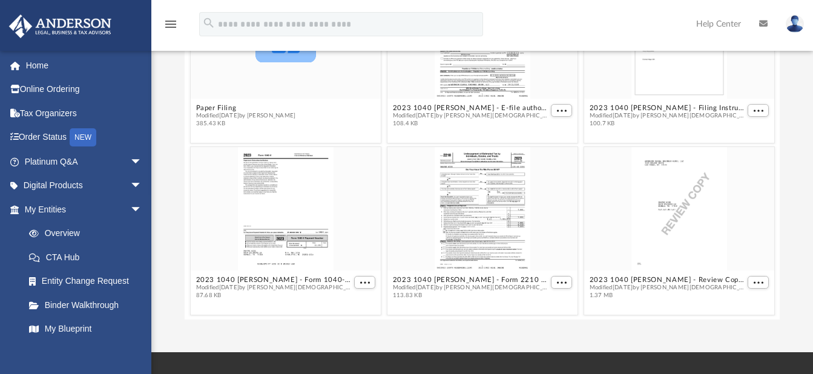
scroll to position [0, 0]
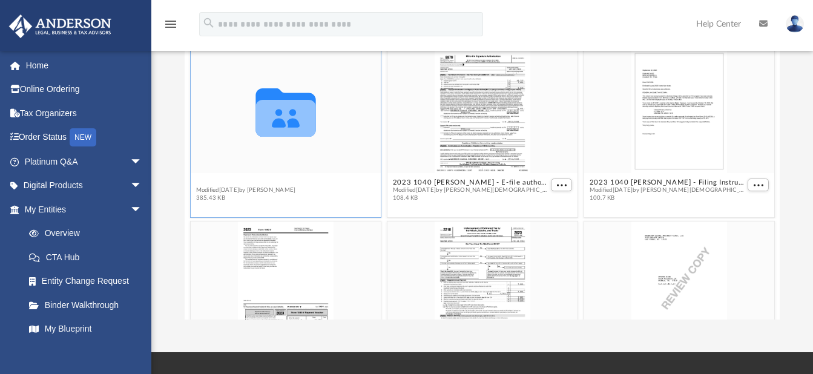
click at [225, 181] on button "Paper Filing" at bounding box center [246, 183] width 100 height 8
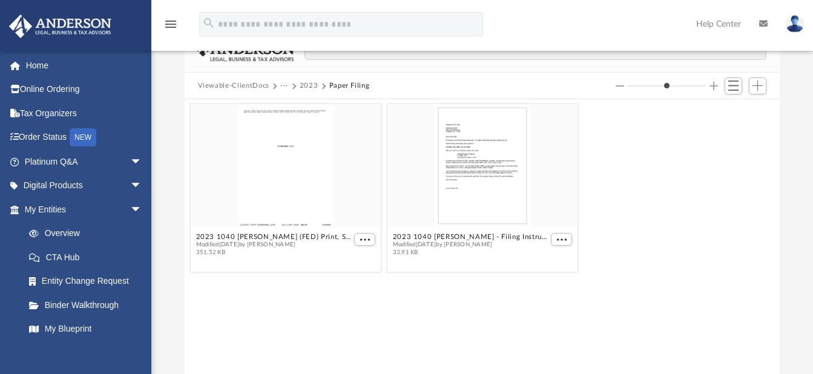
scroll to position [10, 0]
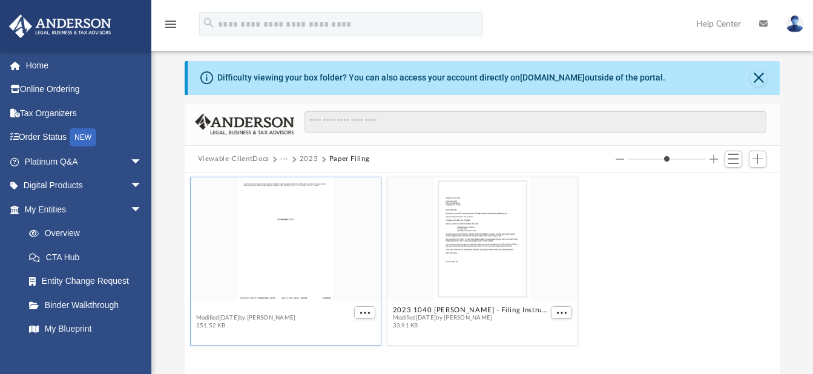
click at [221, 309] on button "2023 1040 Wise, Dwayne (FED) Print, Sign, Mail.pdf" at bounding box center [274, 310] width 156 height 8
type input "*"
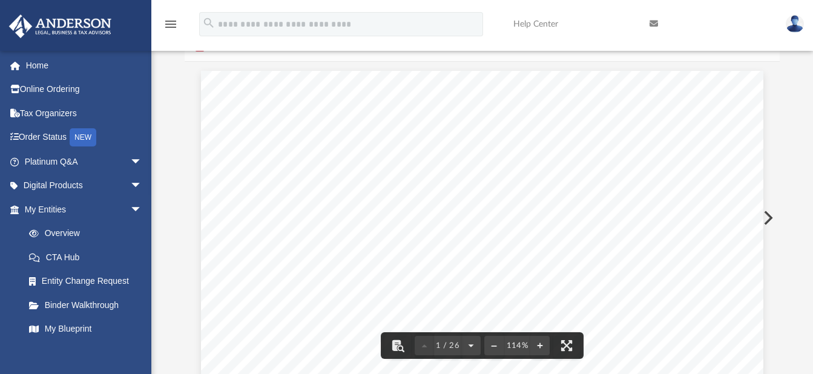
click at [654, 24] on icon at bounding box center [654, 23] width 8 height 8
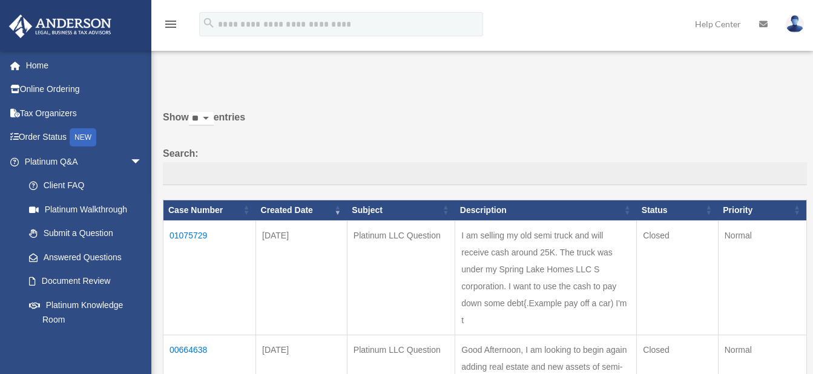
click at [172, 23] on icon "menu" at bounding box center [170, 24] width 15 height 15
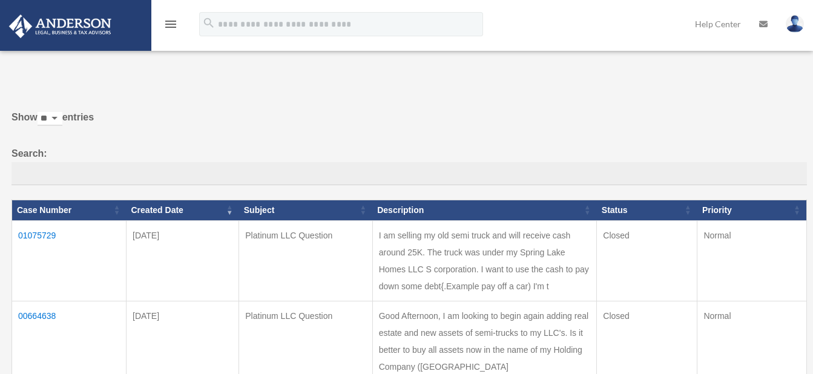
click at [172, 23] on icon "menu" at bounding box center [170, 24] width 15 height 15
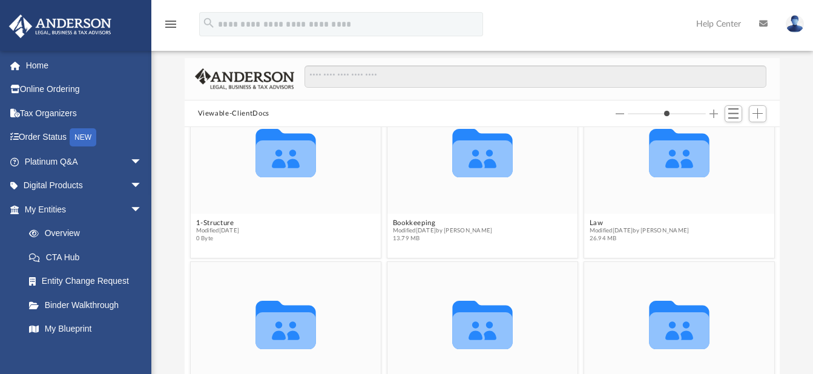
scroll to position [74, 0]
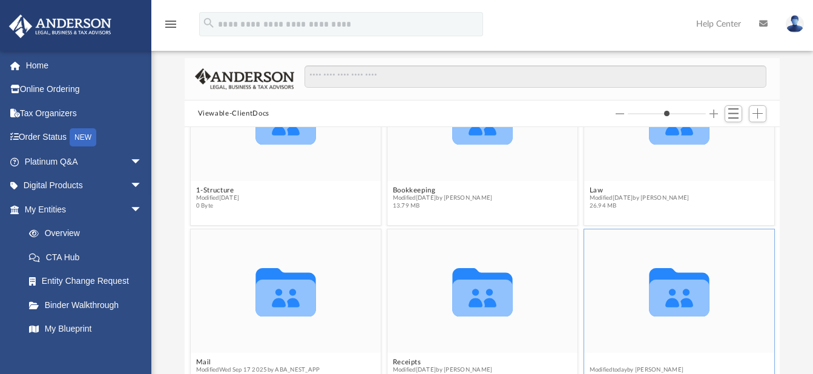
click at [590, 360] on figcaption "Tax Modified [DATE] by [PERSON_NAME] 117.64 MB" at bounding box center [679, 370] width 190 height 32
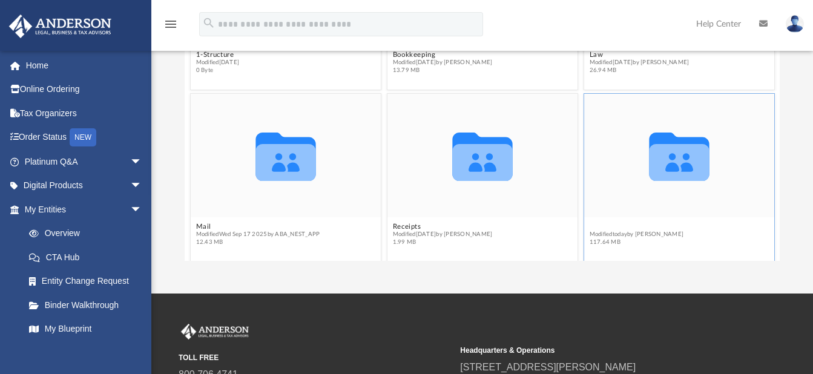
scroll to position [199, 0]
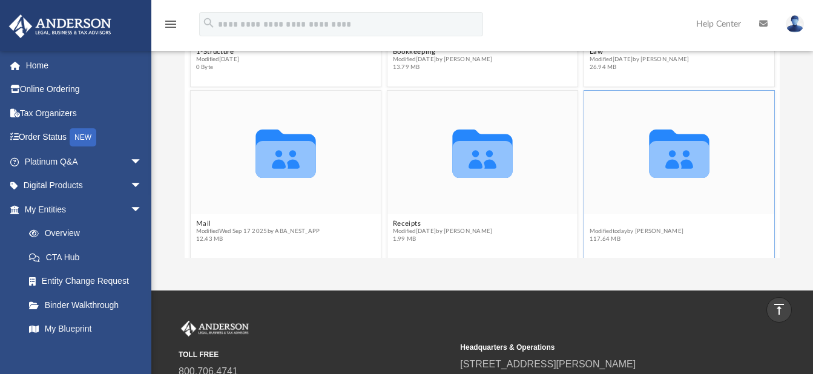
click at [597, 222] on button "Tax" at bounding box center [636, 224] width 94 height 8
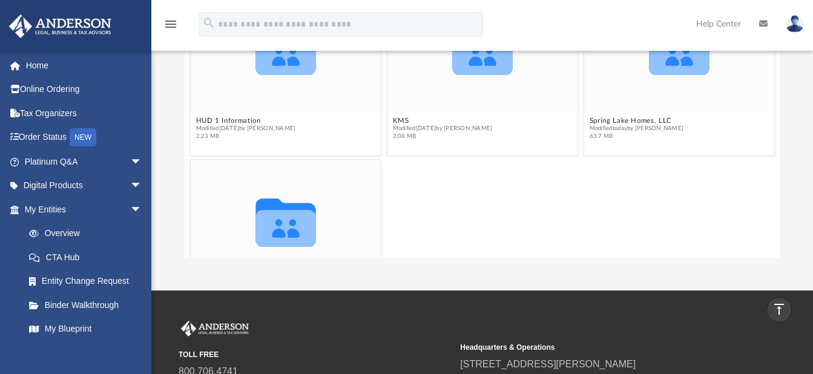
scroll to position [74, 0]
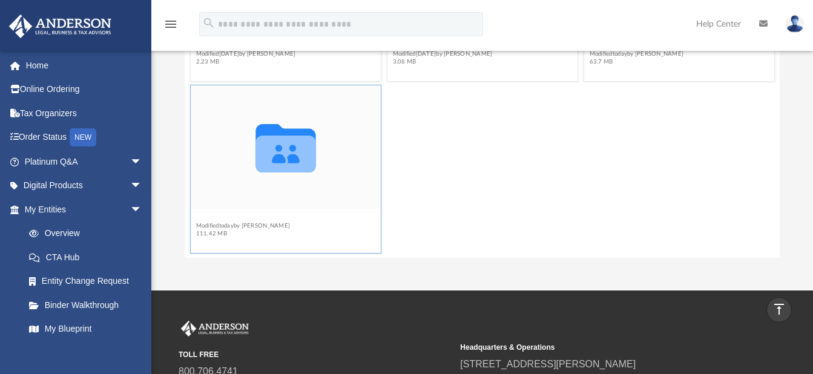
click at [233, 218] on figcaption "Wise, Dwayne Modified today by Reba Roy 111.42 MB" at bounding box center [285, 226] width 190 height 32
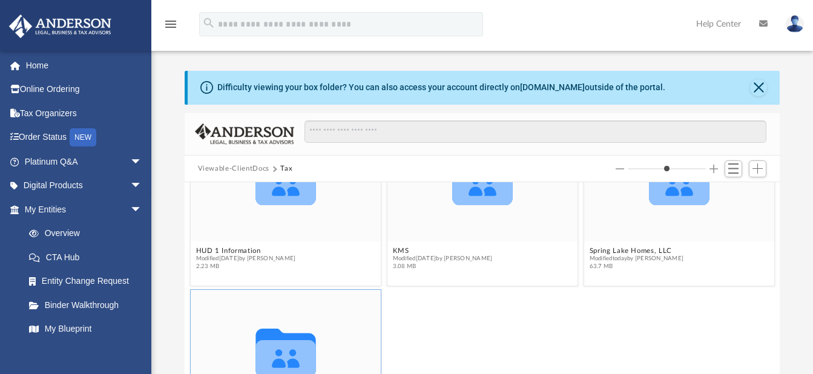
scroll to position [1, 0]
click at [756, 85] on button "Close" at bounding box center [758, 87] width 17 height 17
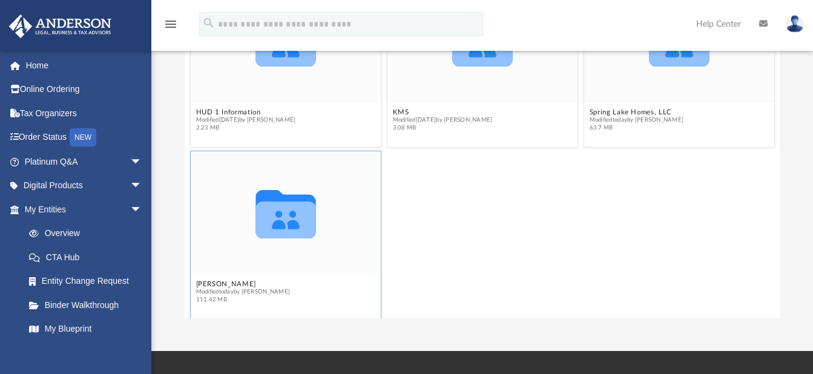
scroll to position [99, 0]
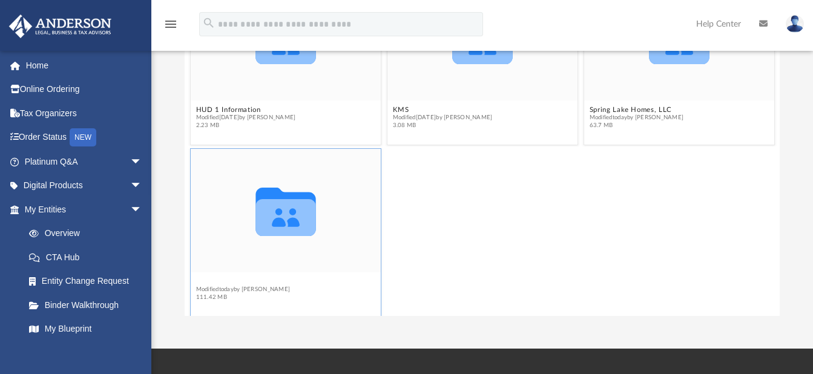
click at [219, 280] on button "Wise, Dwayne" at bounding box center [243, 282] width 94 height 8
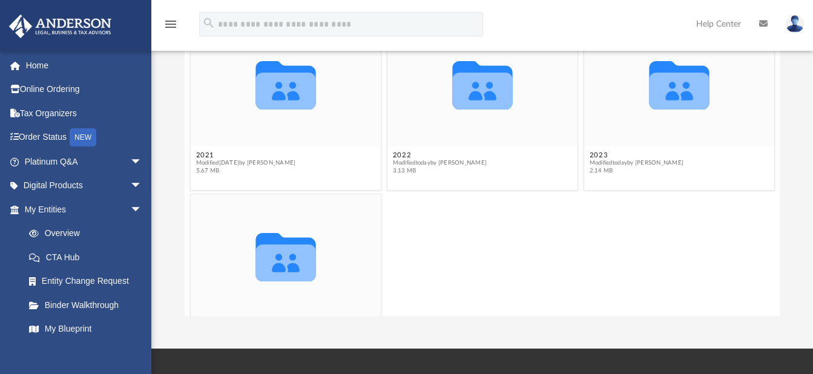
scroll to position [185, 0]
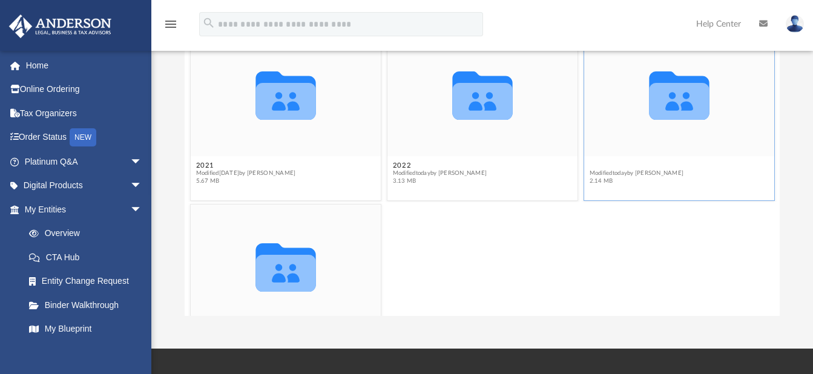
click at [596, 164] on figure "Collaborated Folder 2023 Modified today by Reba Roy 2.14 MB" at bounding box center [679, 111] width 190 height 157
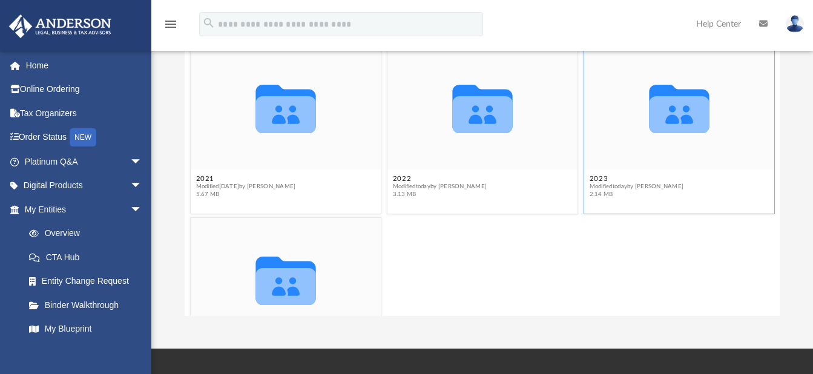
click at [607, 168] on div "Collaborated Folder" at bounding box center [679, 107] width 190 height 123
click at [590, 179] on button "2023" at bounding box center [636, 179] width 94 height 8
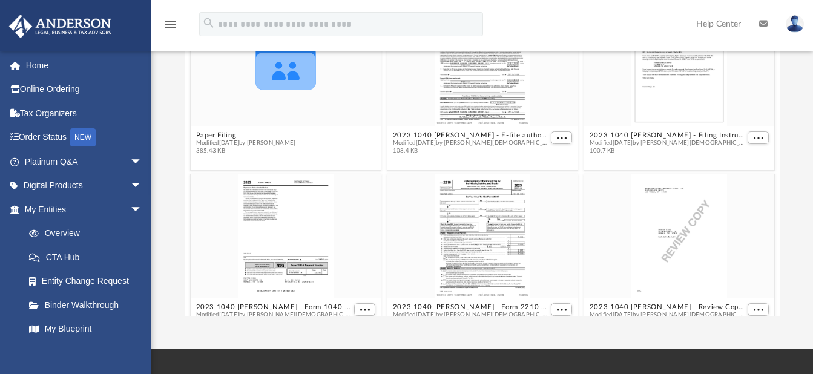
scroll to position [0, 0]
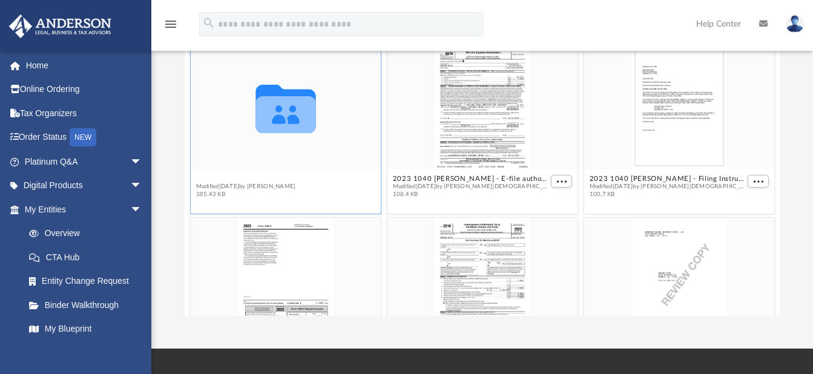
click at [226, 179] on button "Paper Filing" at bounding box center [246, 179] width 100 height 8
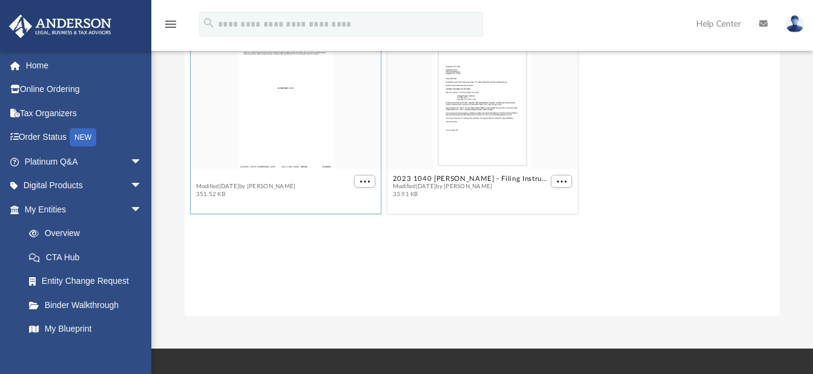
click at [267, 177] on button "2023 1040 Wise, Dwayne (FED) Print, Sign, Mail.pdf" at bounding box center [274, 179] width 156 height 8
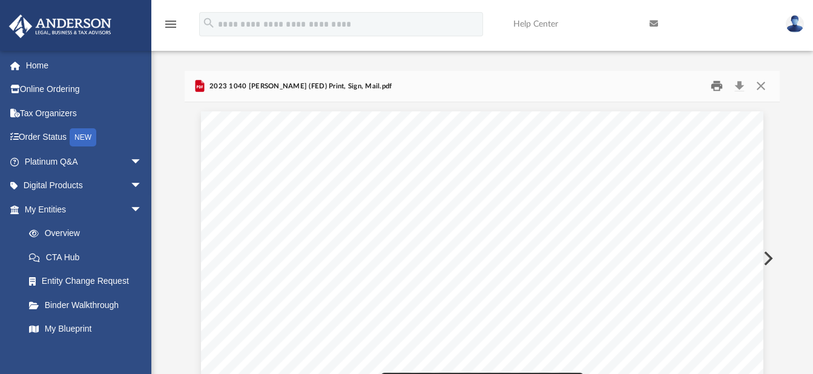
click at [713, 87] on button "Print" at bounding box center [717, 86] width 24 height 19
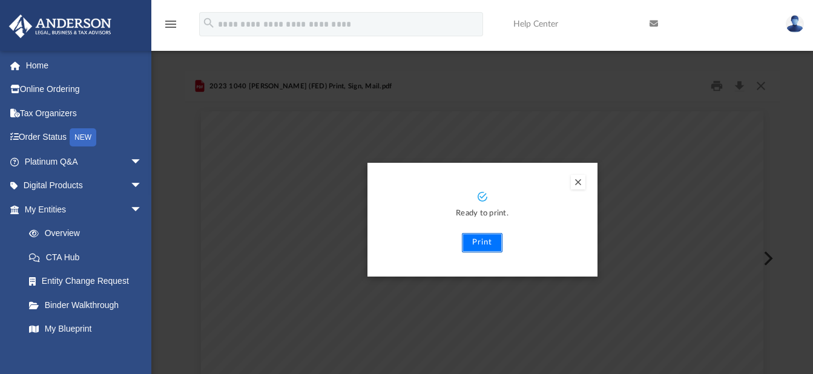
click at [480, 239] on button "Print" at bounding box center [482, 242] width 41 height 19
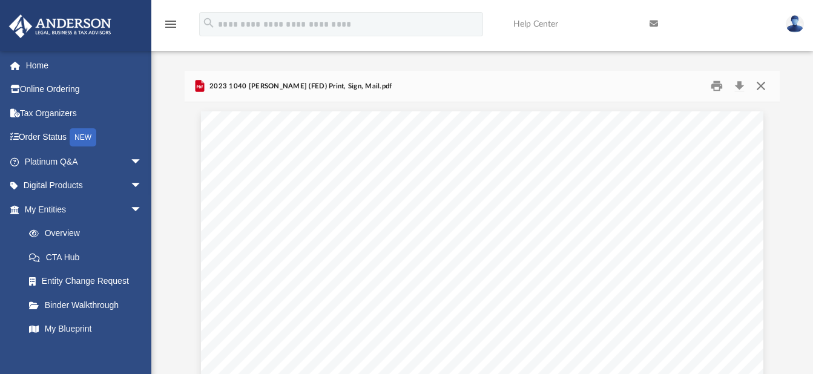
click at [760, 87] on button "Close" at bounding box center [761, 86] width 22 height 19
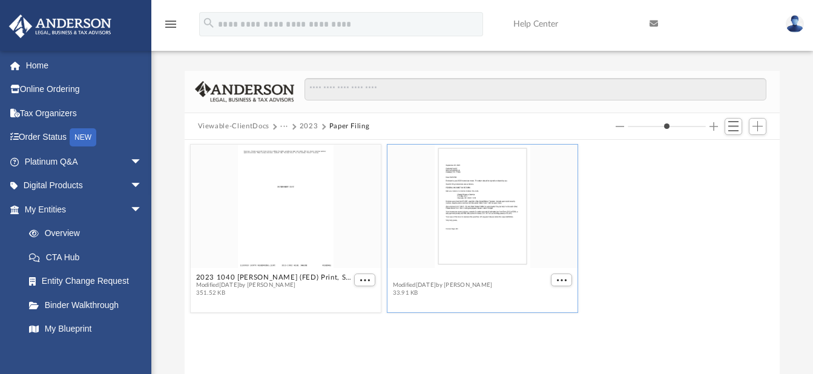
click at [465, 274] on button "2023 1040 [PERSON_NAME] - Filing Instructions.pdf" at bounding box center [470, 278] width 156 height 8
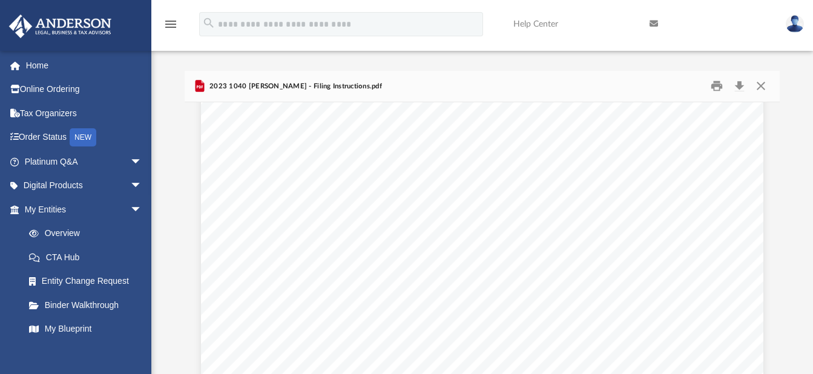
scroll to position [262, 0]
click at [758, 85] on button "Close" at bounding box center [761, 86] width 22 height 19
type input "*"
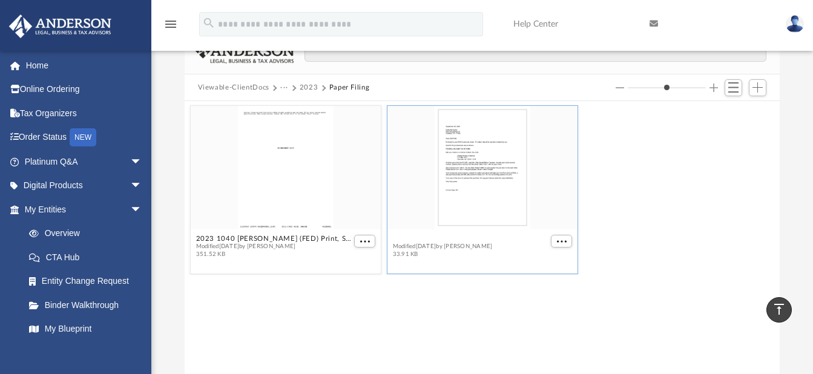
scroll to position [0, 0]
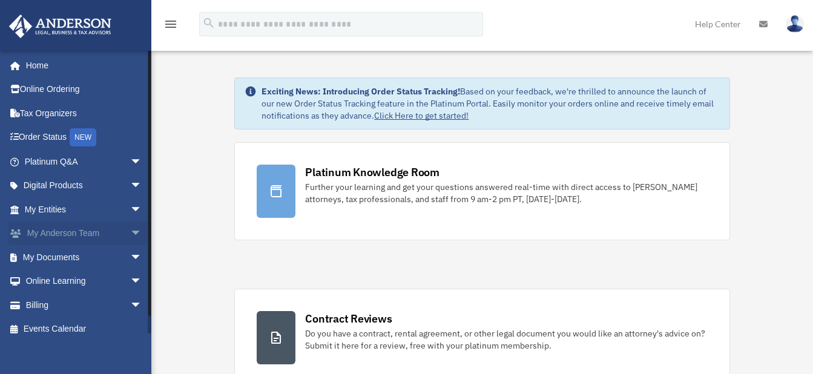
click at [130, 234] on span "arrow_drop_down" at bounding box center [142, 234] width 24 height 25
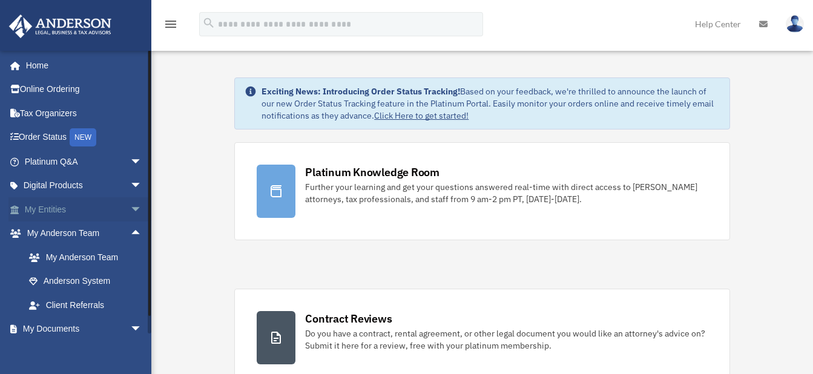
click at [130, 207] on span "arrow_drop_down" at bounding box center [142, 209] width 24 height 25
click at [130, 207] on span "arrow_drop_up" at bounding box center [142, 209] width 24 height 25
click at [130, 229] on span "arrow_drop_up" at bounding box center [142, 234] width 24 height 25
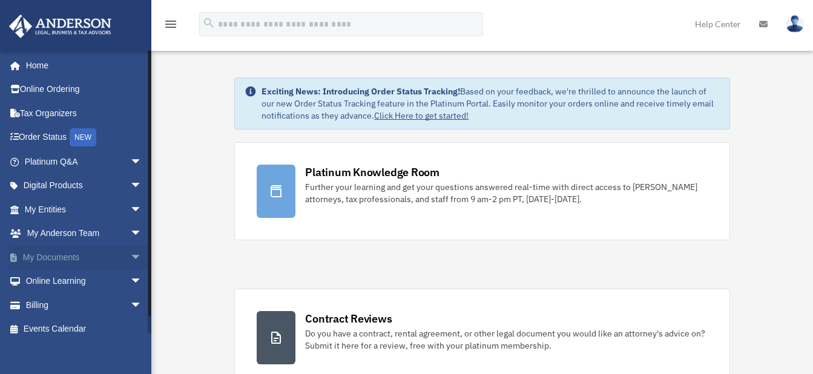
click at [130, 255] on span "arrow_drop_down" at bounding box center [142, 257] width 24 height 25
click at [50, 282] on link "Box" at bounding box center [88, 281] width 143 height 24
click at [52, 280] on link "Box" at bounding box center [88, 281] width 143 height 24
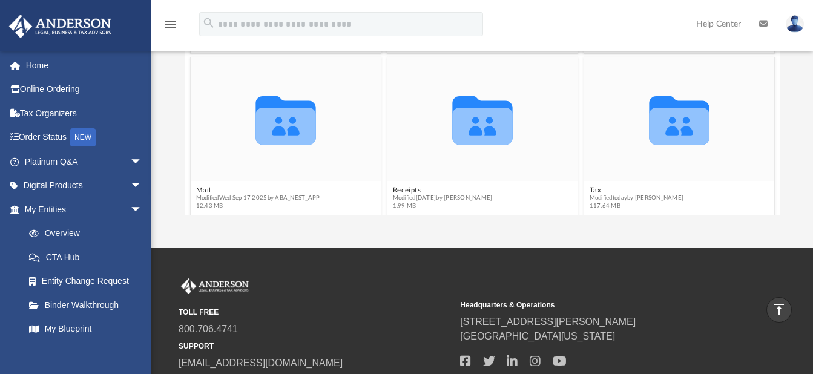
scroll to position [74, 0]
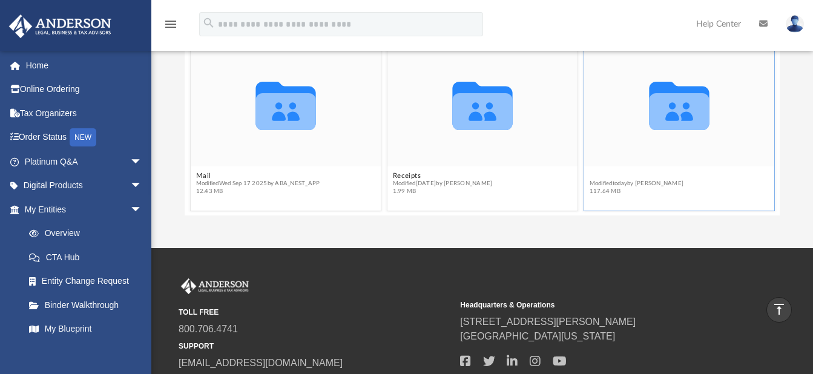
click at [591, 173] on figcaption "Tax Modified [DATE] by [PERSON_NAME] 117.64 MB" at bounding box center [679, 184] width 190 height 32
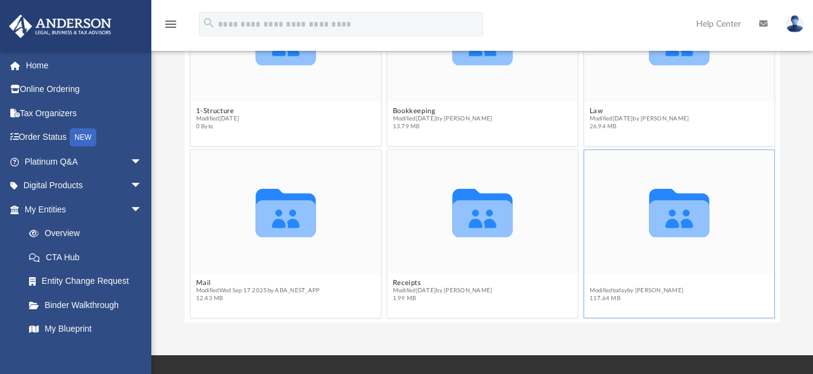
click at [591, 283] on button "Tax" at bounding box center [636, 283] width 94 height 8
click at [590, 280] on button "Tax" at bounding box center [636, 283] width 94 height 8
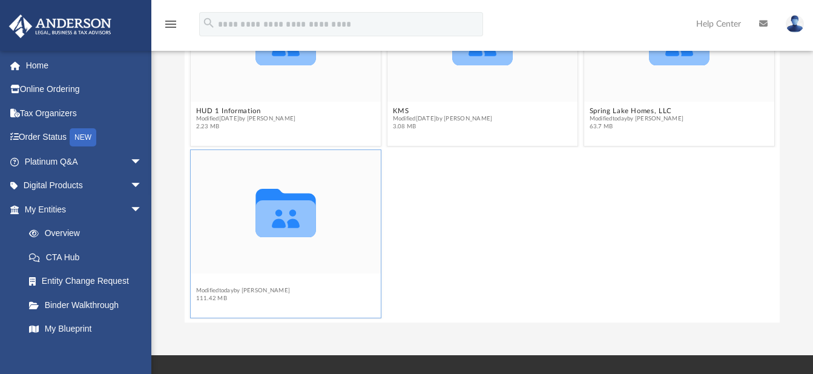
click at [219, 281] on figcaption "[PERSON_NAME] Modified [DATE] by [PERSON_NAME] 111.42 MB" at bounding box center [285, 291] width 190 height 32
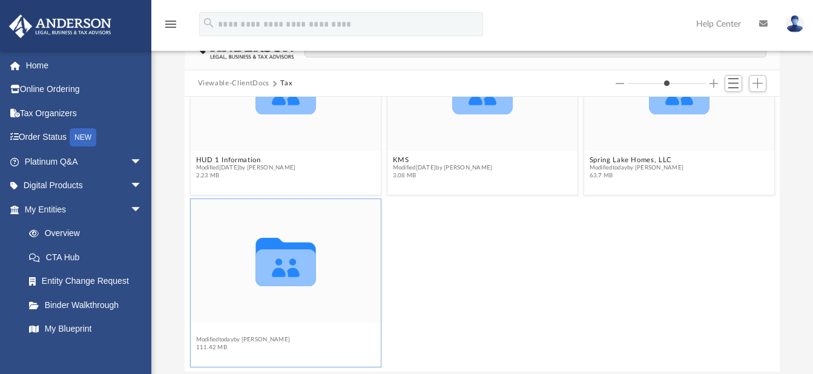
click at [216, 332] on button "[PERSON_NAME]" at bounding box center [243, 332] width 94 height 8
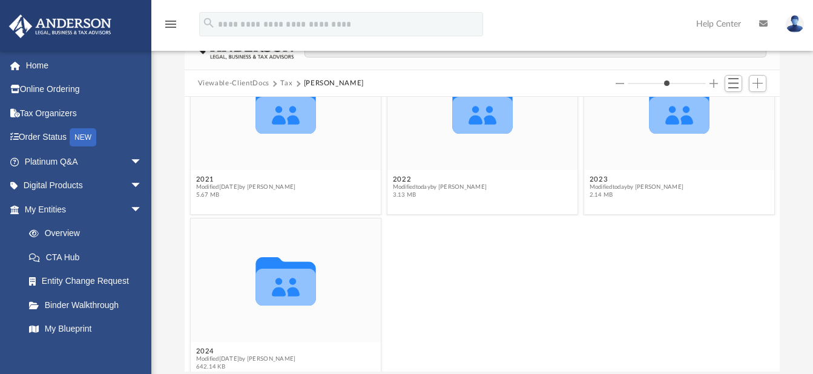
scroll to position [231, 0]
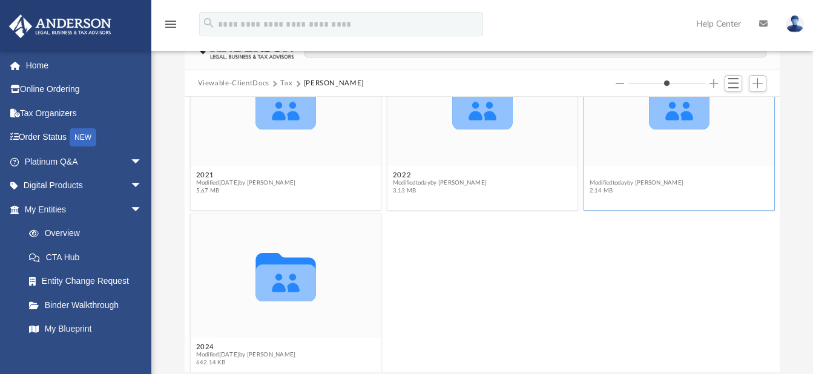
click at [597, 177] on figure "Collaborated Folder 2023 Modified [DATE] by [PERSON_NAME] 2.14 MB" at bounding box center [679, 120] width 190 height 157
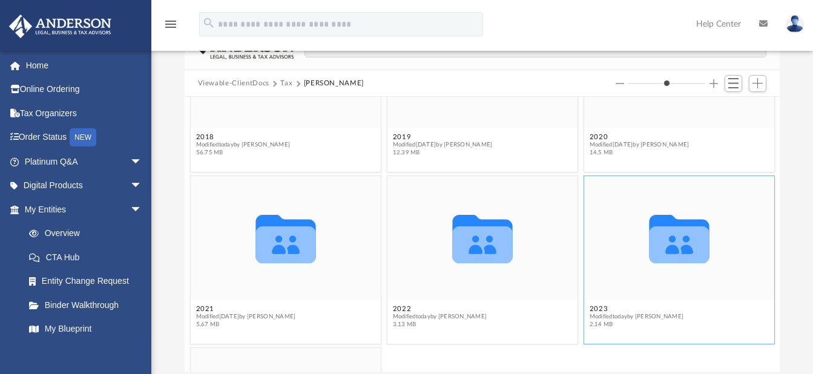
scroll to position [84, 0]
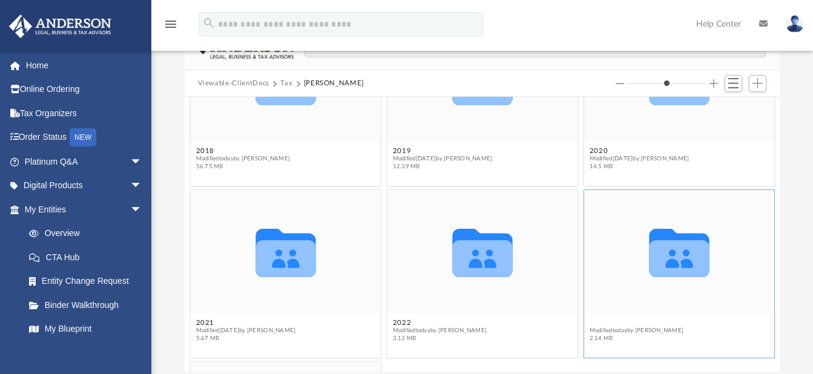
click at [593, 323] on button "2023" at bounding box center [636, 323] width 94 height 8
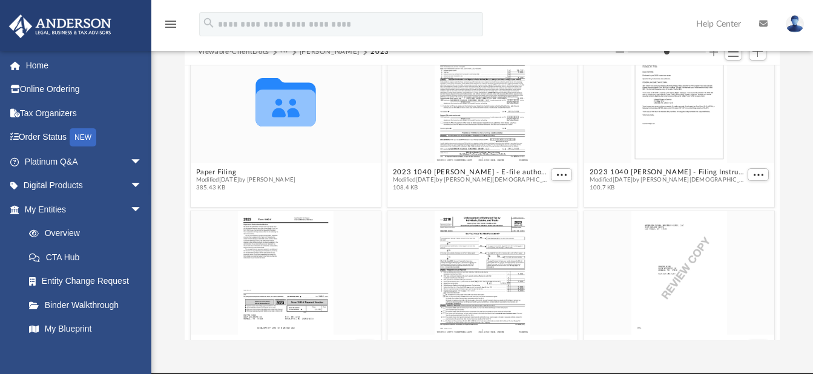
scroll to position [74, 0]
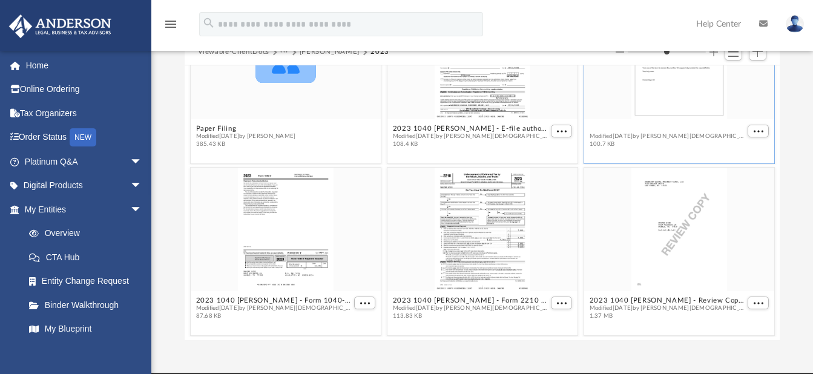
click at [636, 129] on button "2023 1040 [PERSON_NAME] - Filing Instructions.pdf" at bounding box center [667, 129] width 156 height 8
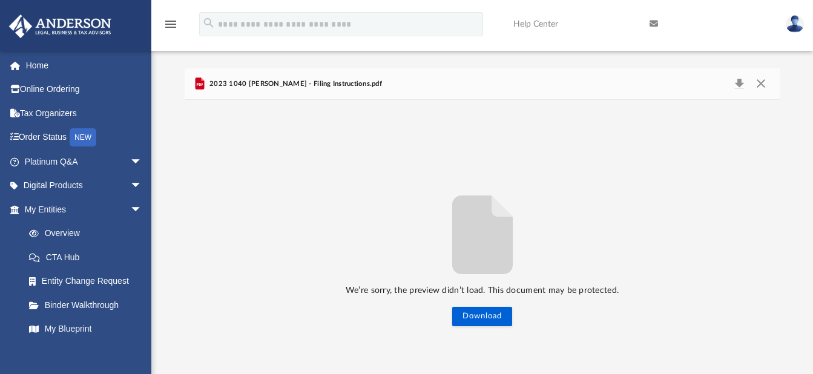
scroll to position [0, 0]
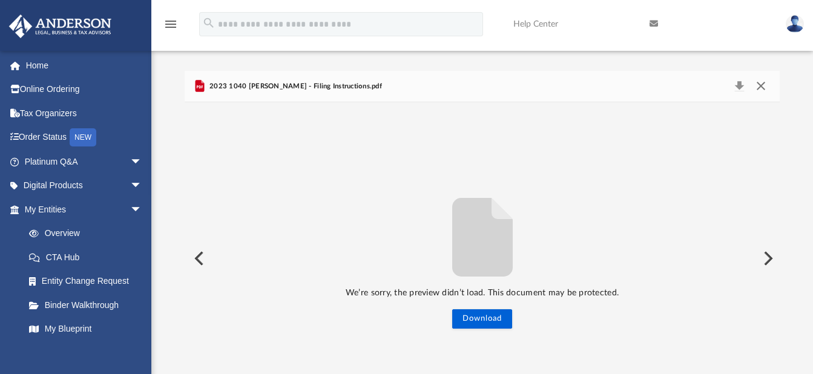
click at [764, 88] on button "Close" at bounding box center [761, 86] width 22 height 17
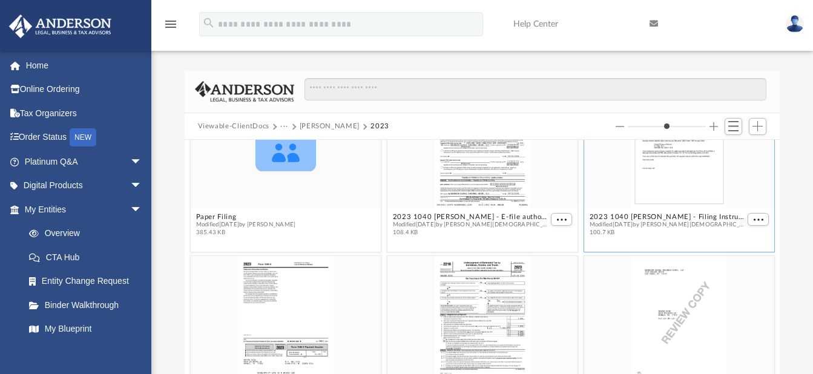
scroll to position [62, 0]
click at [441, 214] on button "2023 1040 [PERSON_NAME] - E-file authorisation - please sign.pdf" at bounding box center [470, 216] width 156 height 8
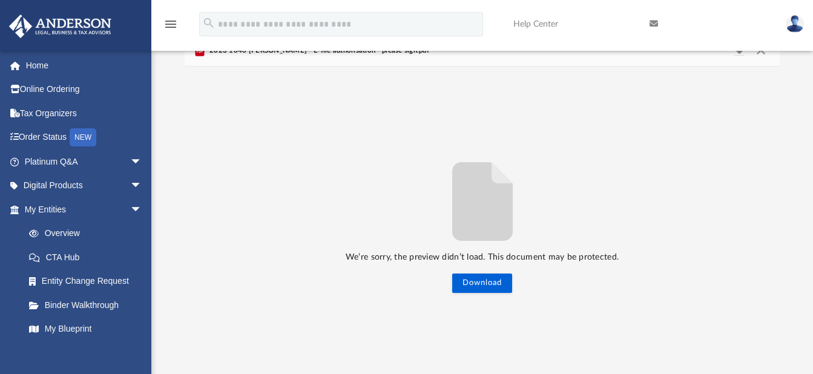
scroll to position [0, 0]
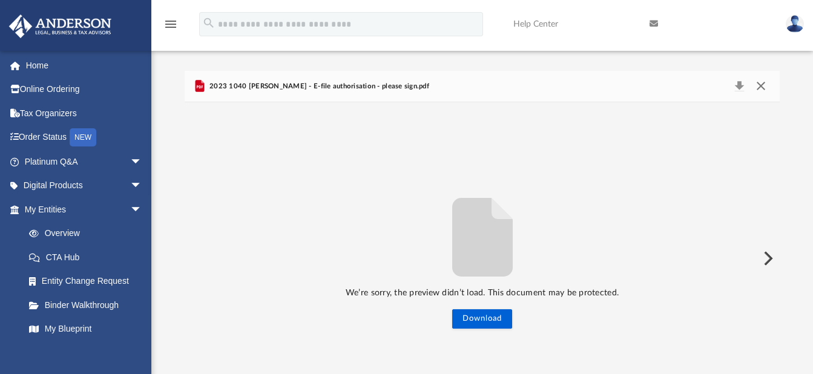
click at [759, 90] on button "Close" at bounding box center [761, 86] width 22 height 17
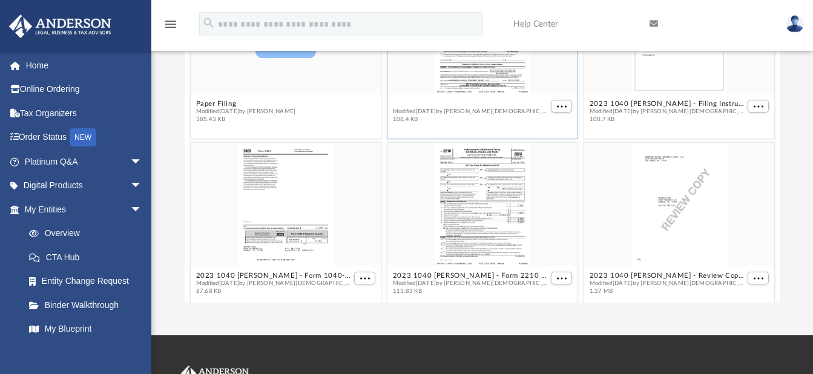
scroll to position [117, 0]
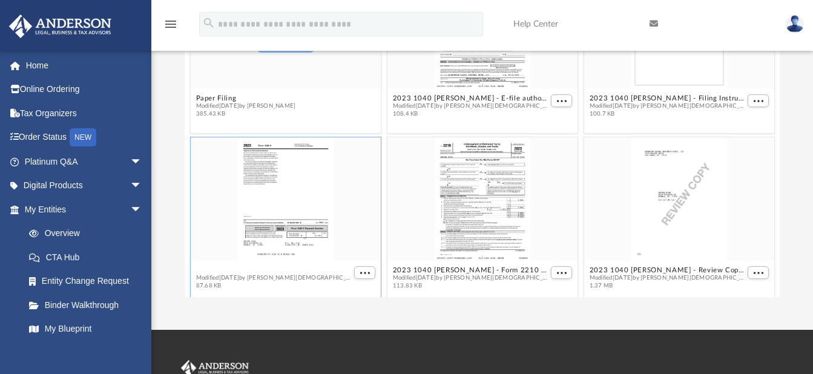
click at [309, 266] on div "2023 1040 [PERSON_NAME] - Form 1040-V, Form 1040 Payment Voucher.pdf Modified […" at bounding box center [274, 278] width 156 height 24
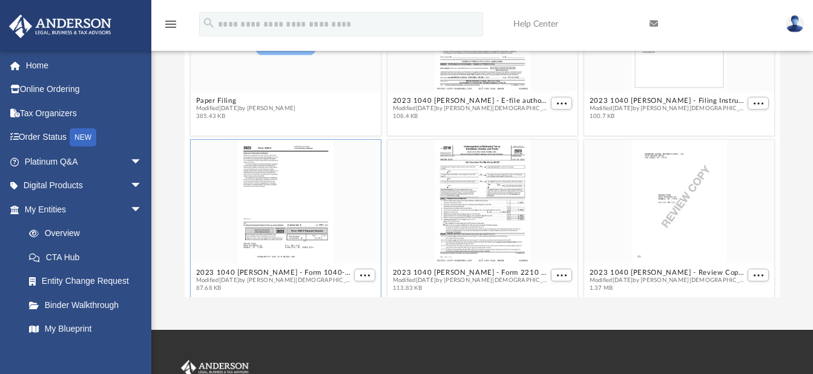
scroll to position [74, 0]
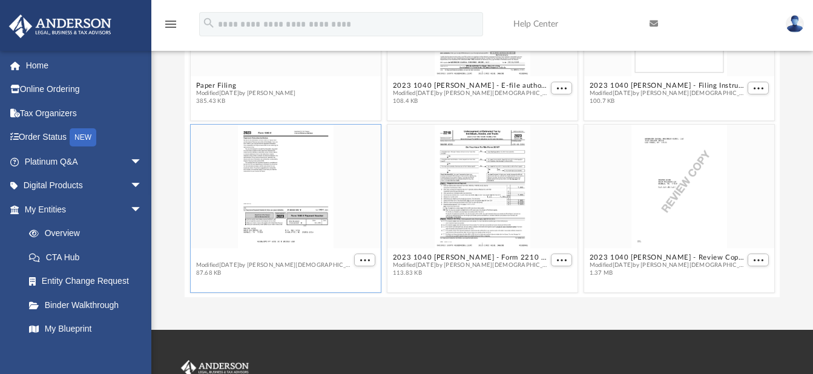
click at [247, 259] on button "2023 1040 [PERSON_NAME] - Form 1040-V, Form 1040 Payment Voucher.pdf" at bounding box center [274, 258] width 156 height 8
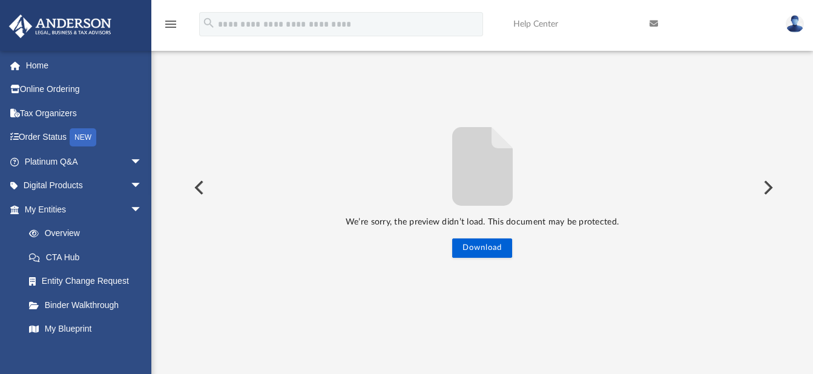
scroll to position [0, 0]
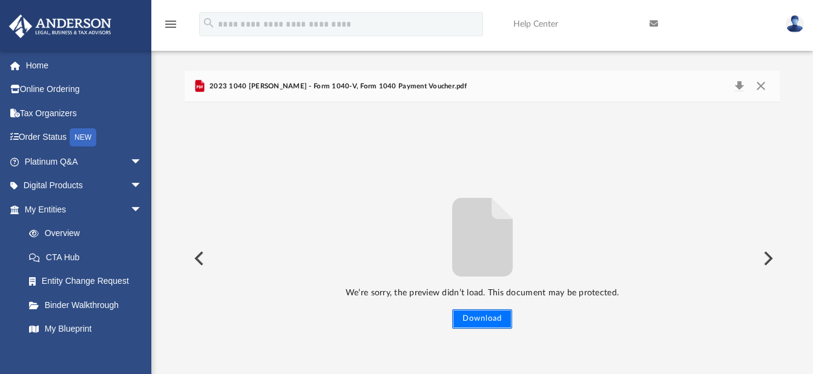
click at [470, 319] on button "Download" at bounding box center [482, 318] width 60 height 19
click at [738, 85] on button "Download" at bounding box center [739, 86] width 22 height 17
click at [762, 87] on button "Close" at bounding box center [761, 86] width 22 height 17
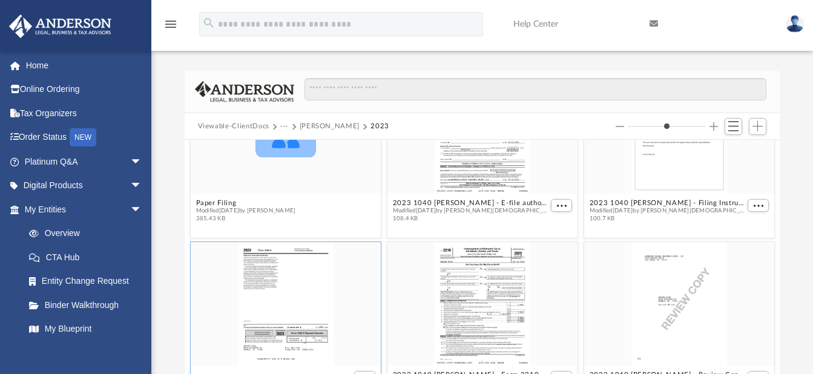
scroll to position [4, 0]
